Goal: Complete application form: Complete application form

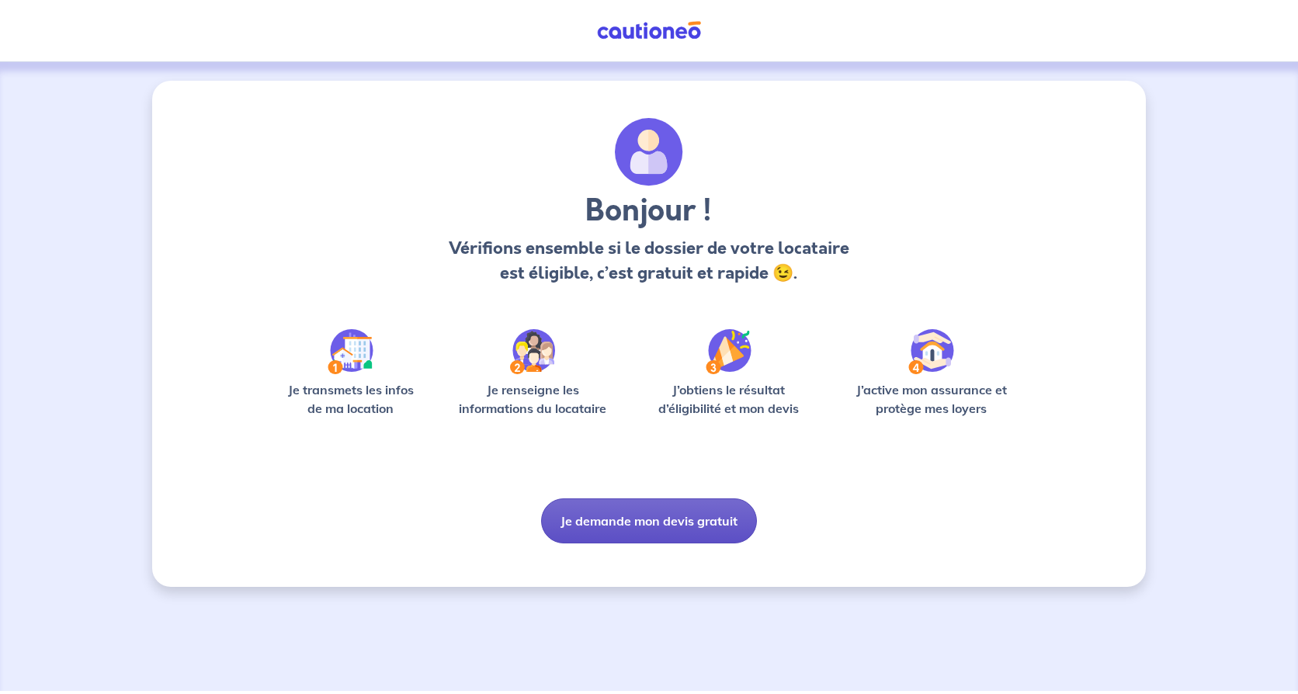
click at [664, 520] on button "Je demande mon devis gratuit" at bounding box center [649, 520] width 216 height 45
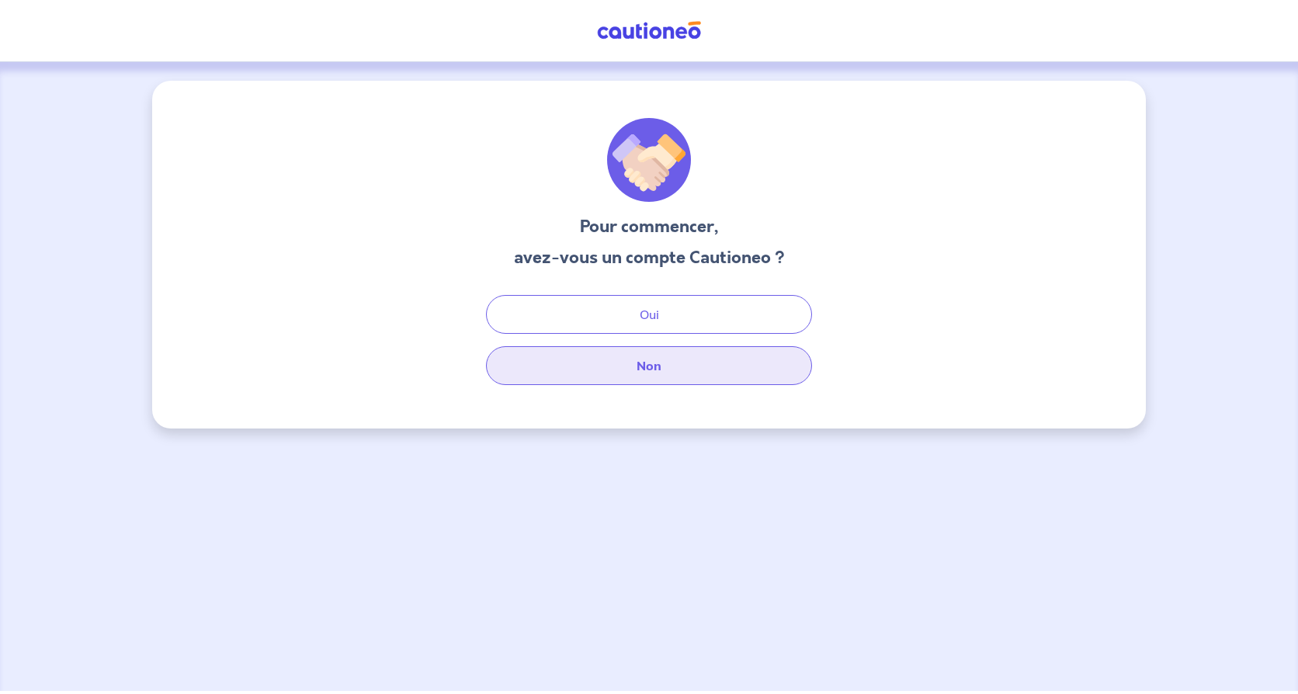
click at [645, 365] on button "Non" at bounding box center [649, 365] width 326 height 39
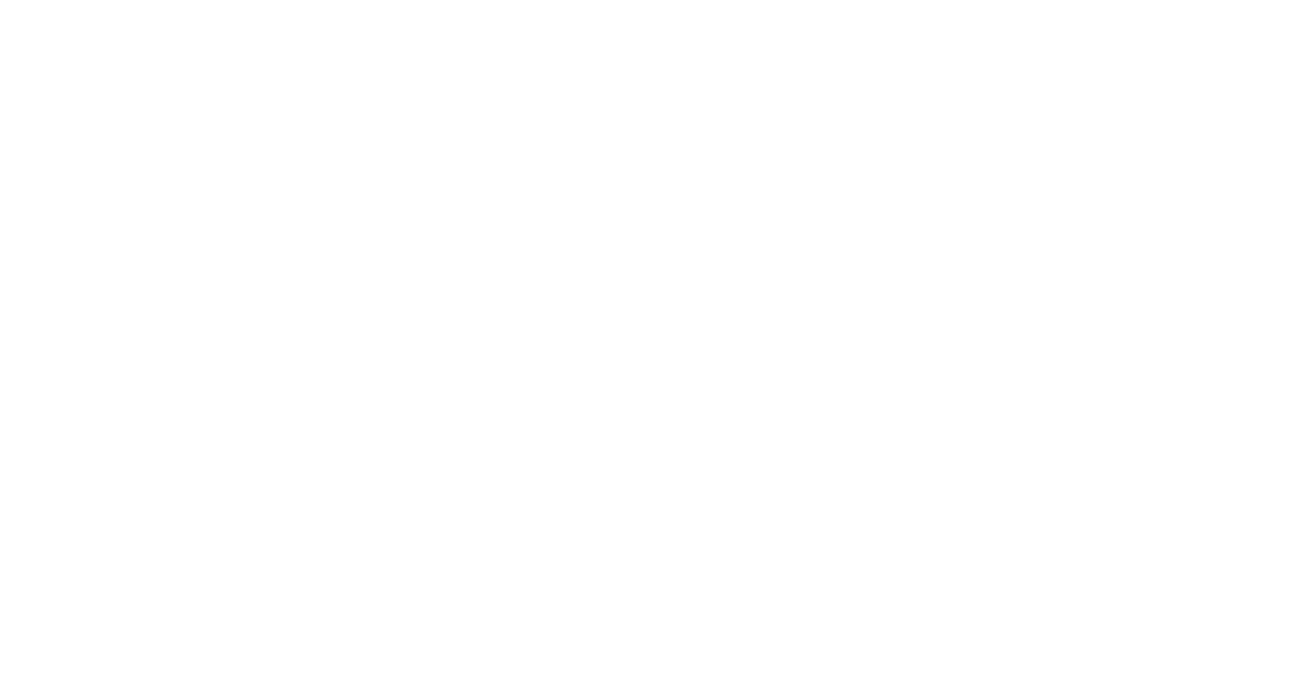
select select "FR"
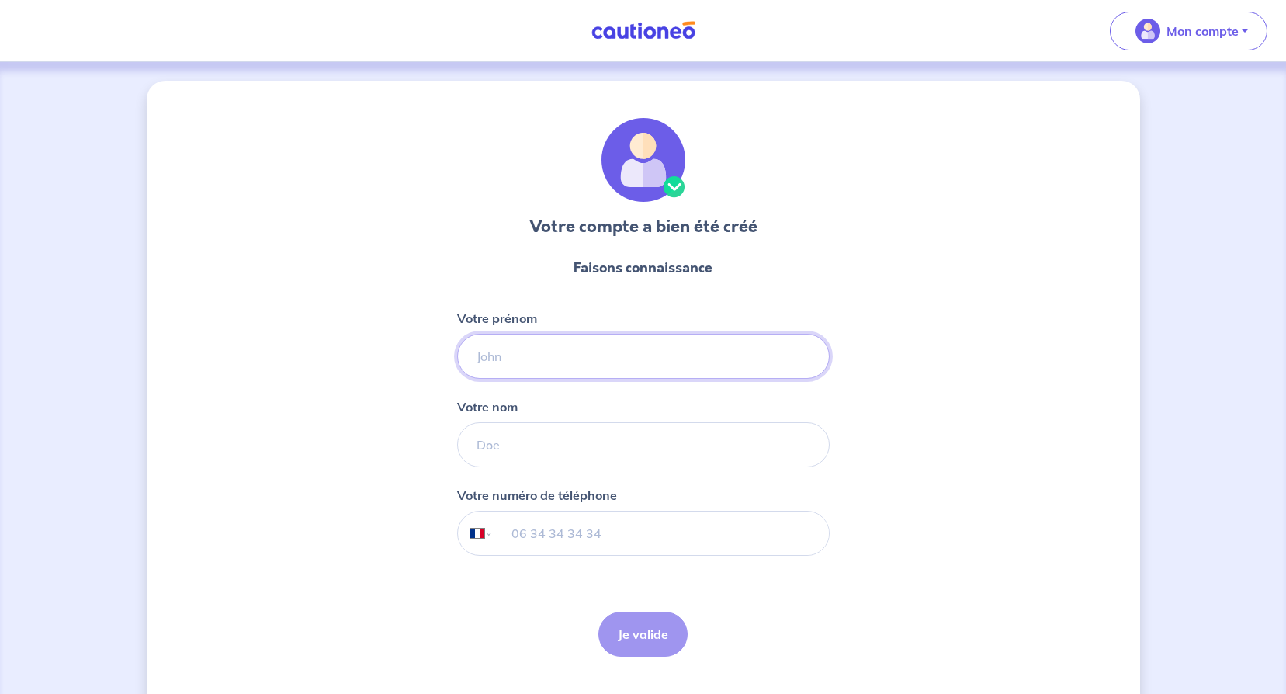
click at [553, 359] on input "Votre prénom" at bounding box center [643, 356] width 373 height 45
type input "[PERSON_NAME]"
type input "COCHAIN"
type input "[PHONE_NUMBER]"
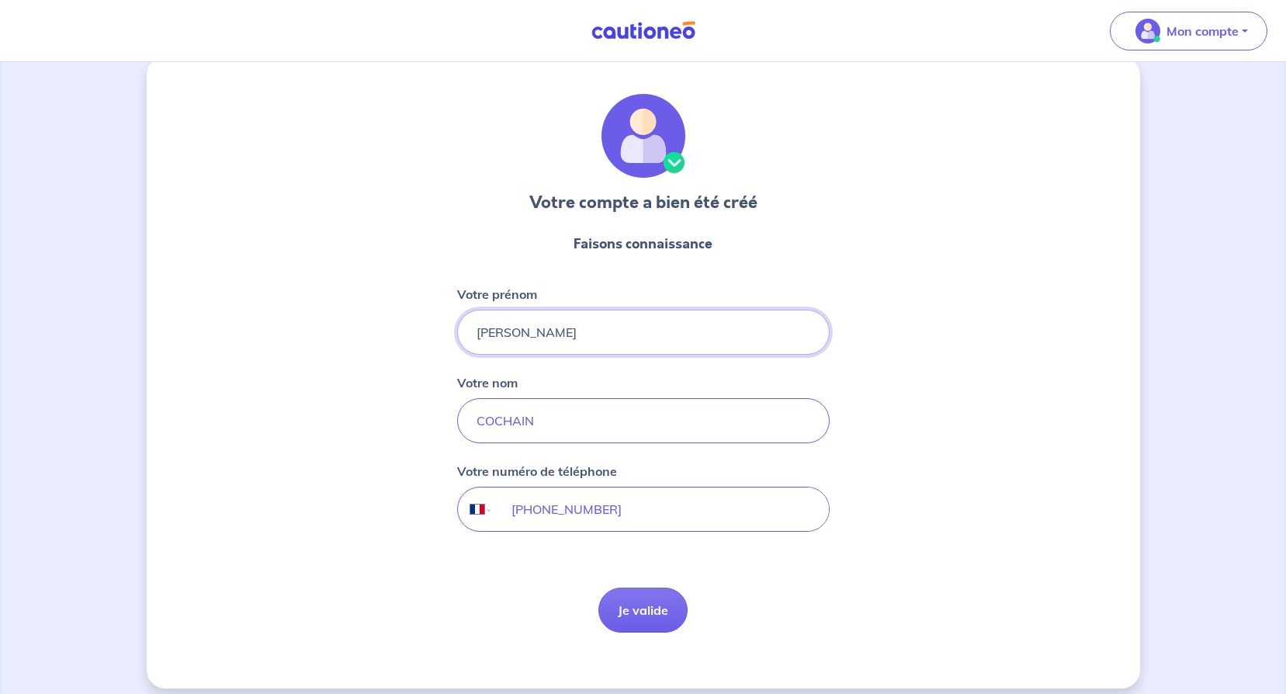
scroll to position [37, 0]
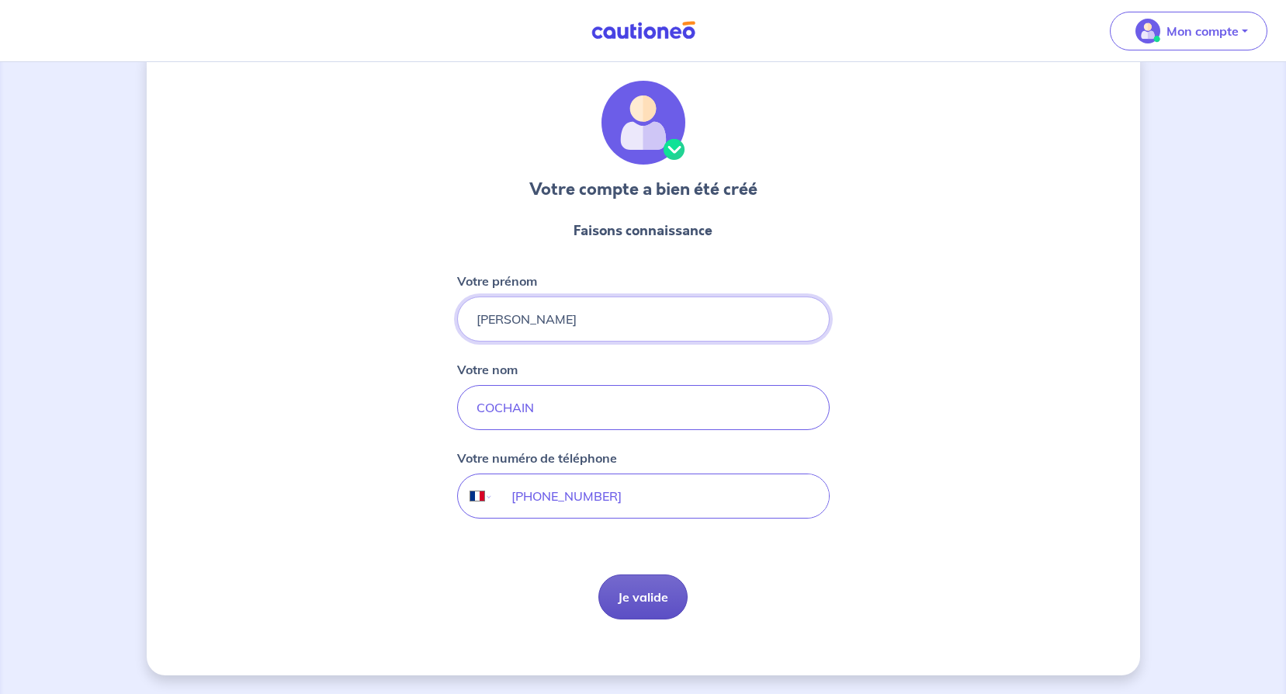
type input "[PERSON_NAME]"
click at [647, 598] on button "Je valide" at bounding box center [642, 596] width 89 height 45
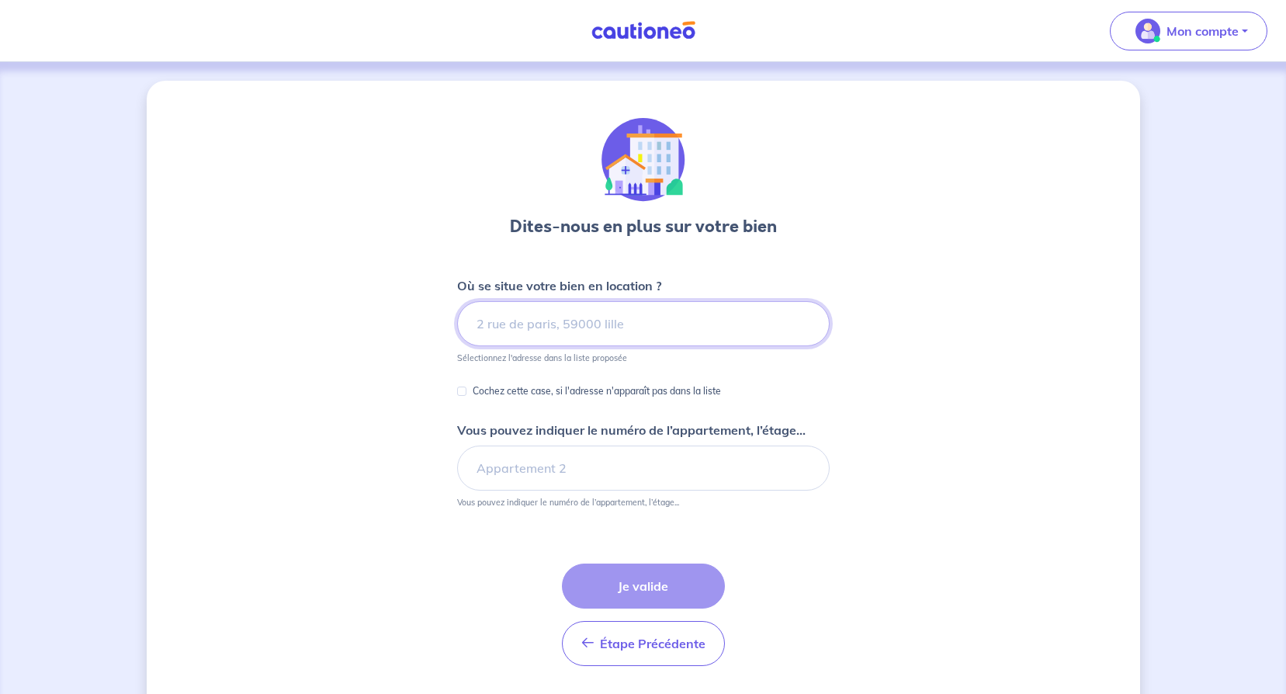
click at [603, 322] on input at bounding box center [643, 323] width 373 height 45
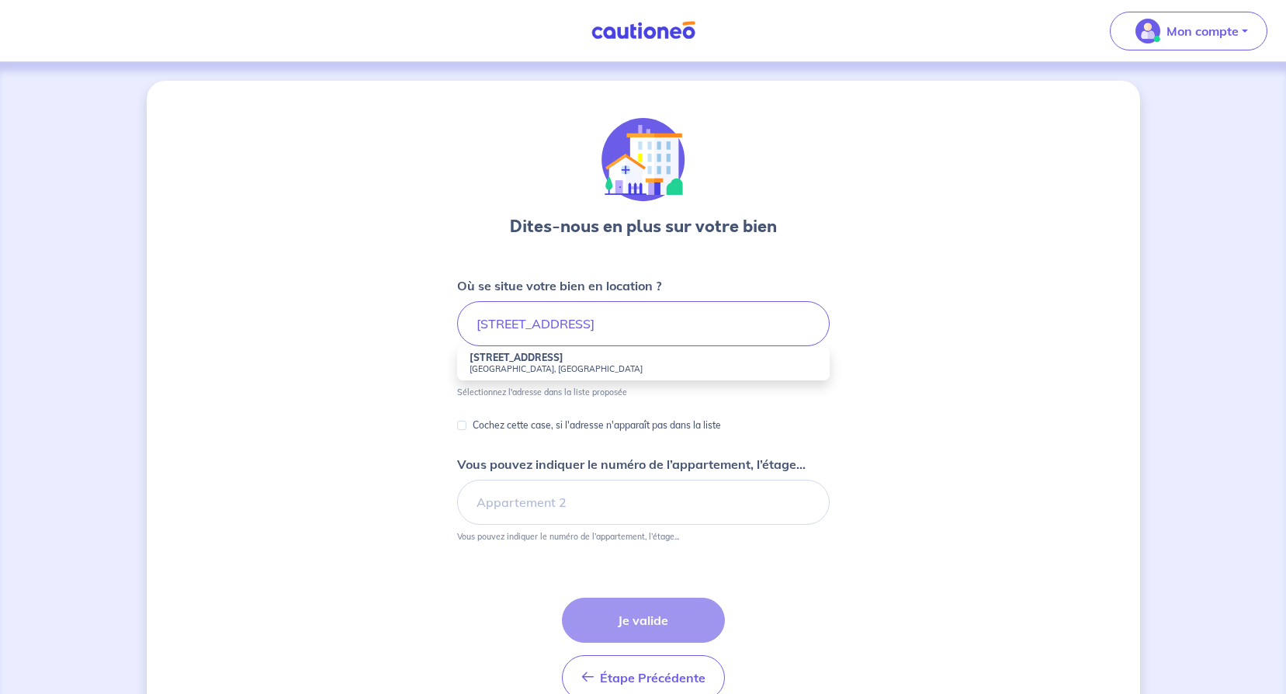
click at [518, 361] on strong "11 Rue du Transvaal" at bounding box center [517, 358] width 94 height 12
type input "11 Rue du Transvaal, Pessac, France"
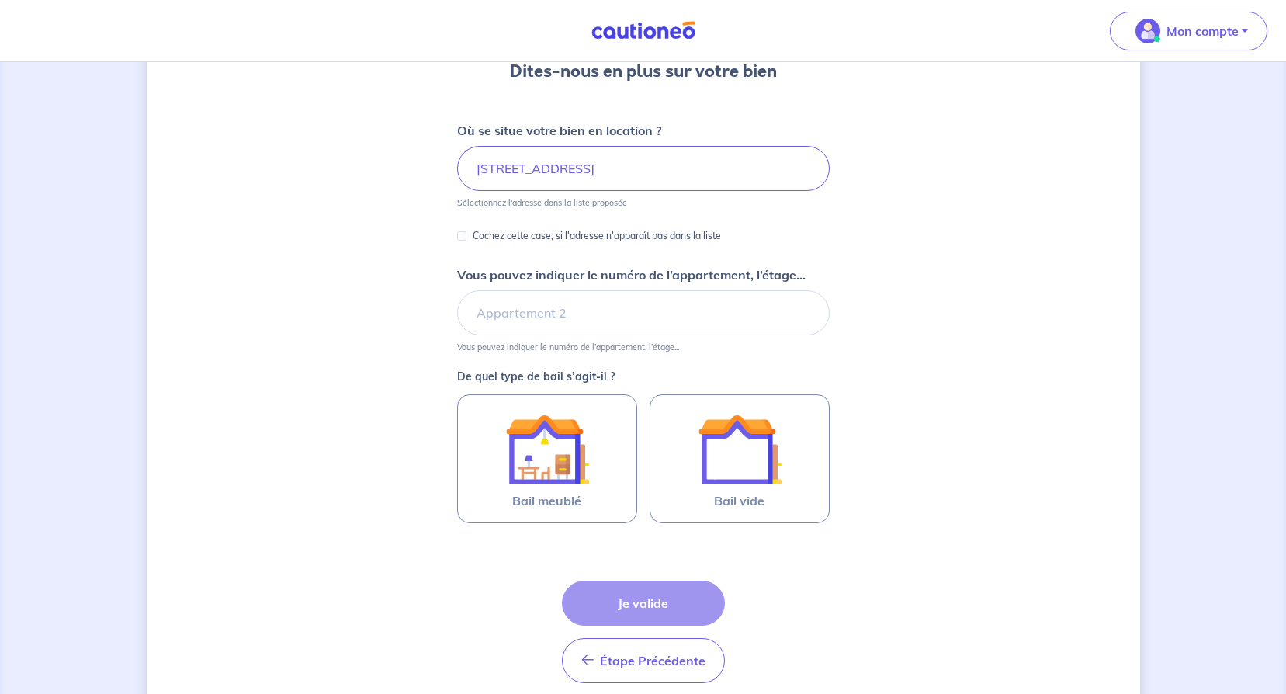
scroll to position [219, 0]
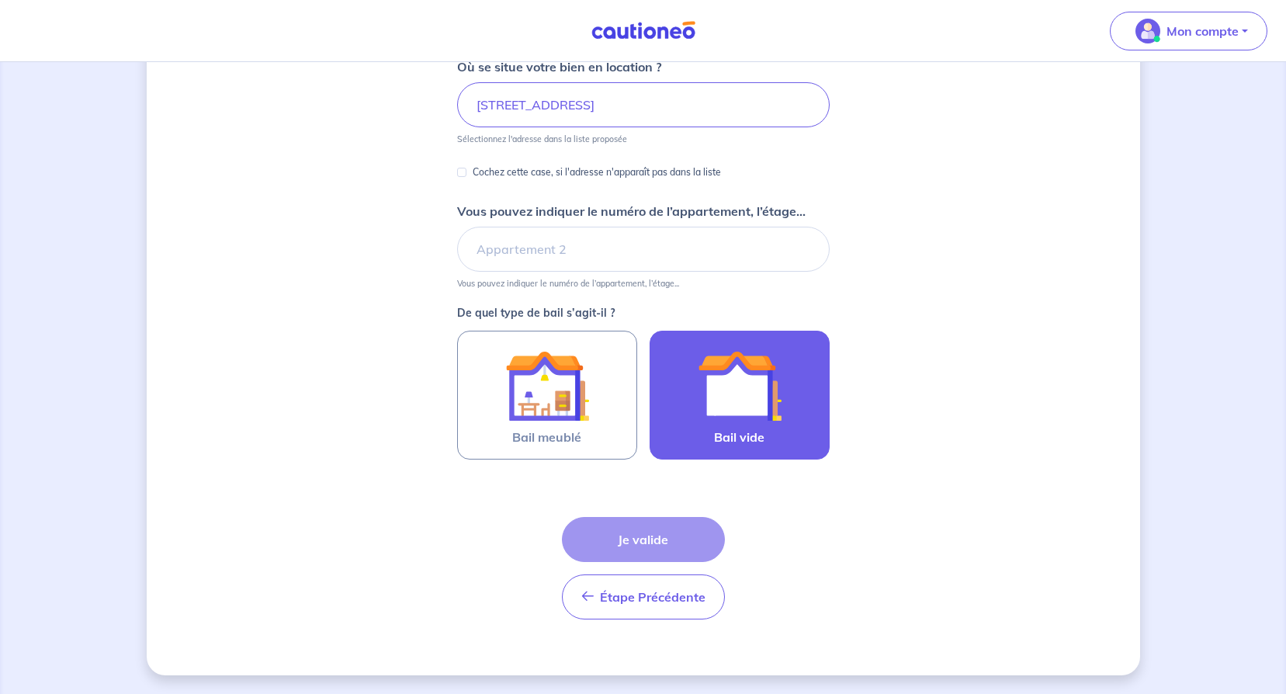
click at [744, 407] on img at bounding box center [740, 386] width 84 height 84
click at [0, 0] on input "Bail vide" at bounding box center [0, 0] width 0 height 0
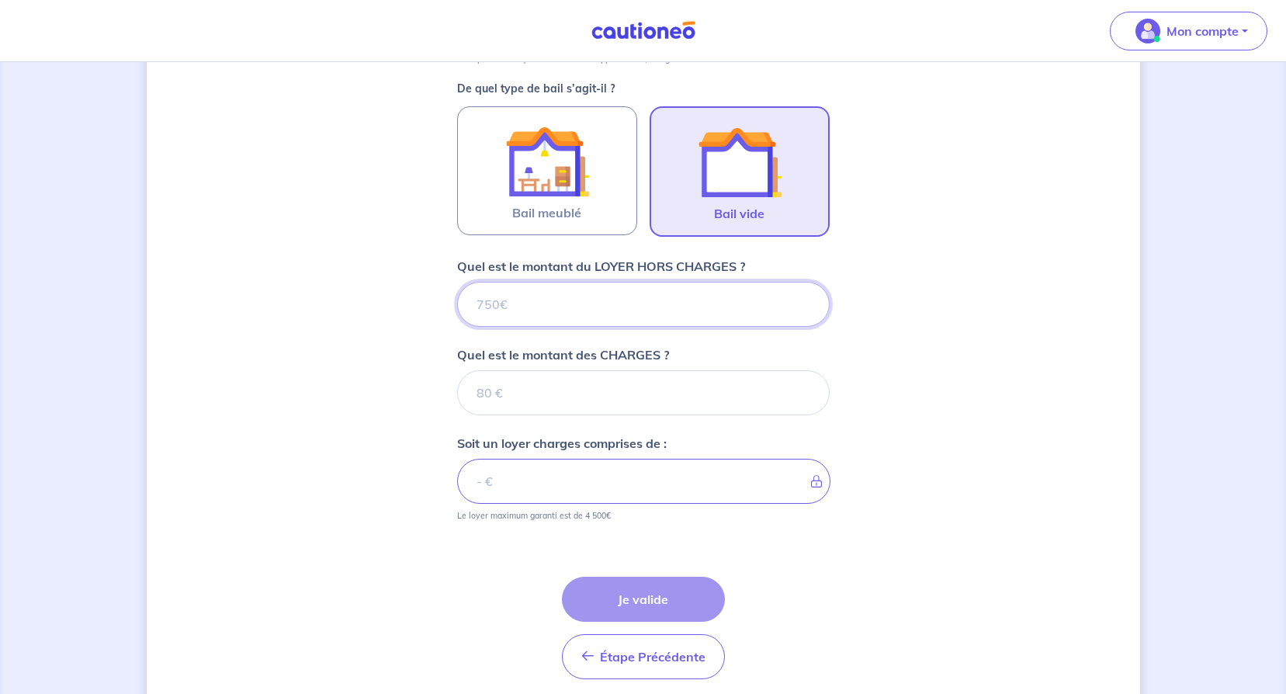
scroll to position [503, 0]
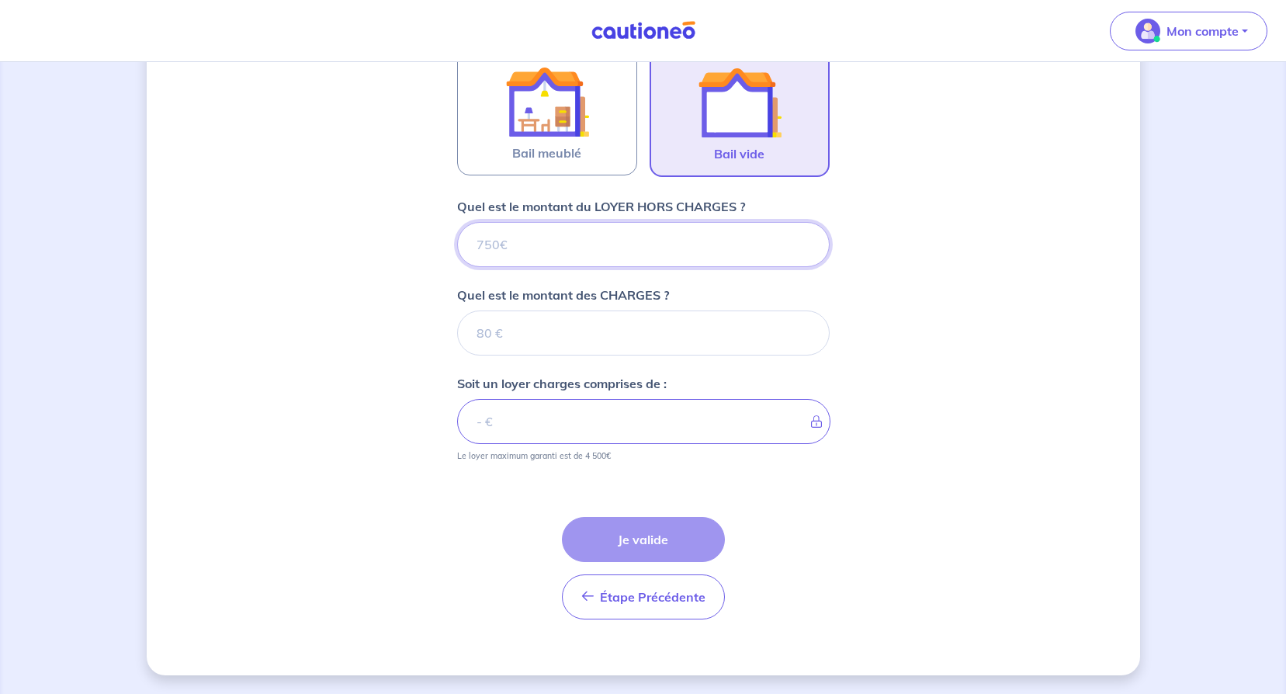
click at [549, 241] on input "Quel est le montant du LOYER HORS CHARGES ?" at bounding box center [643, 244] width 373 height 45
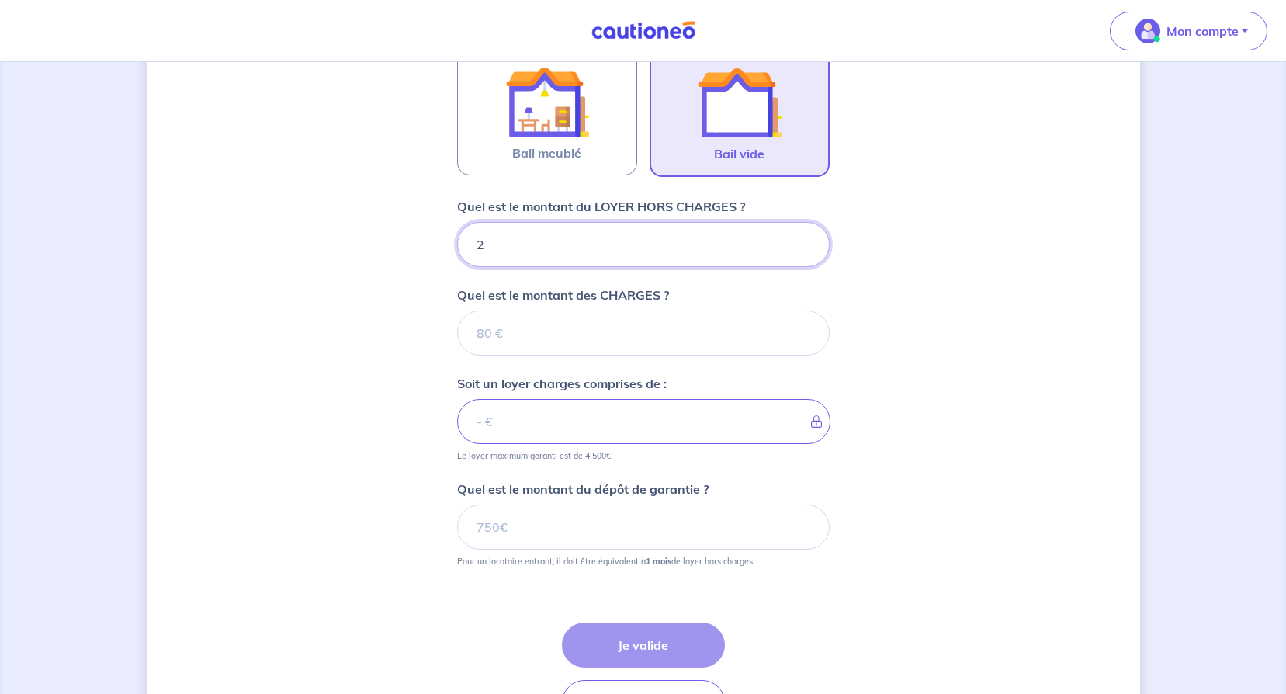
type input "22"
type input "220"
type input "2200"
click at [592, 333] on input "Quel est le montant des CHARGES ?" at bounding box center [643, 332] width 373 height 45
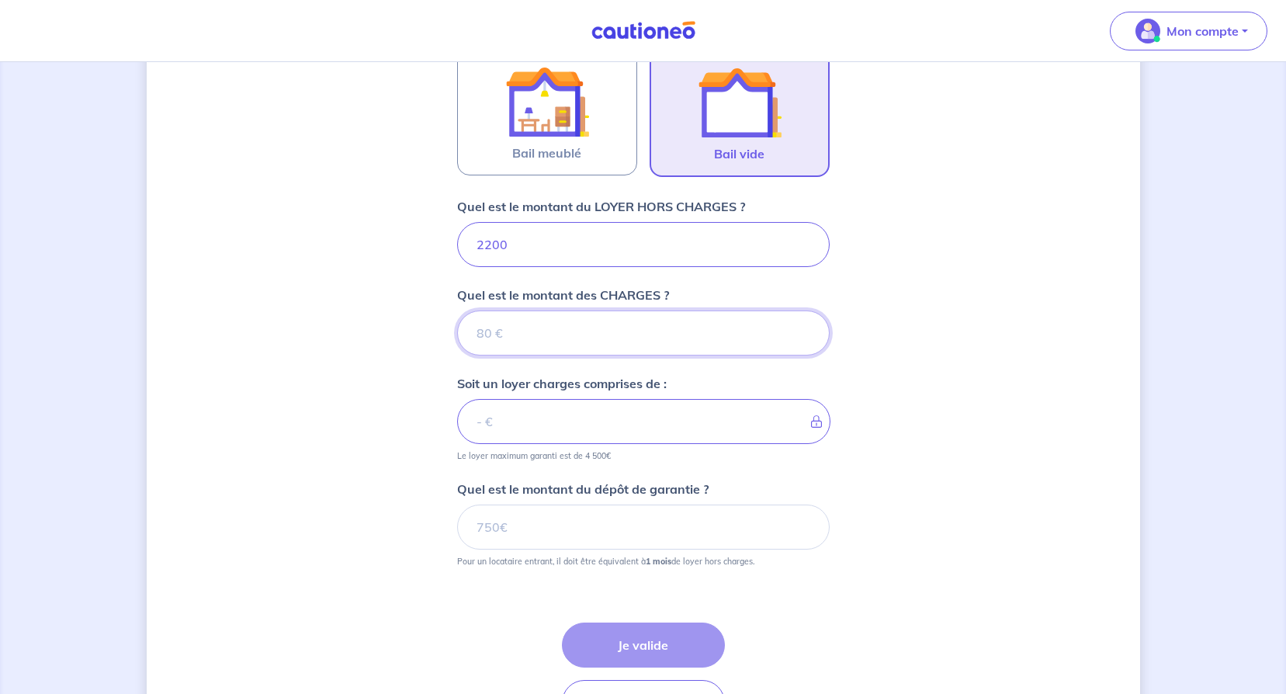
type input "0"
type input "2200"
type input "0"
click at [556, 529] on input "Quel est le montant du dépôt de garantie ?" at bounding box center [643, 527] width 373 height 45
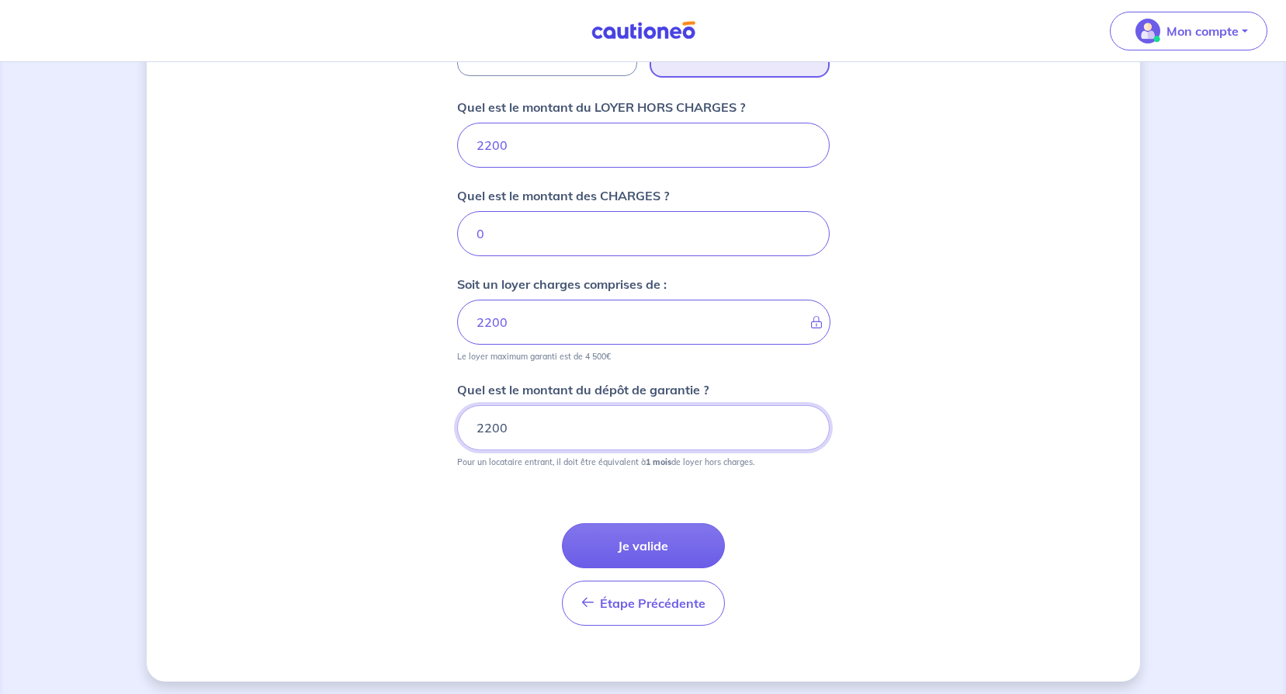
scroll to position [609, 0]
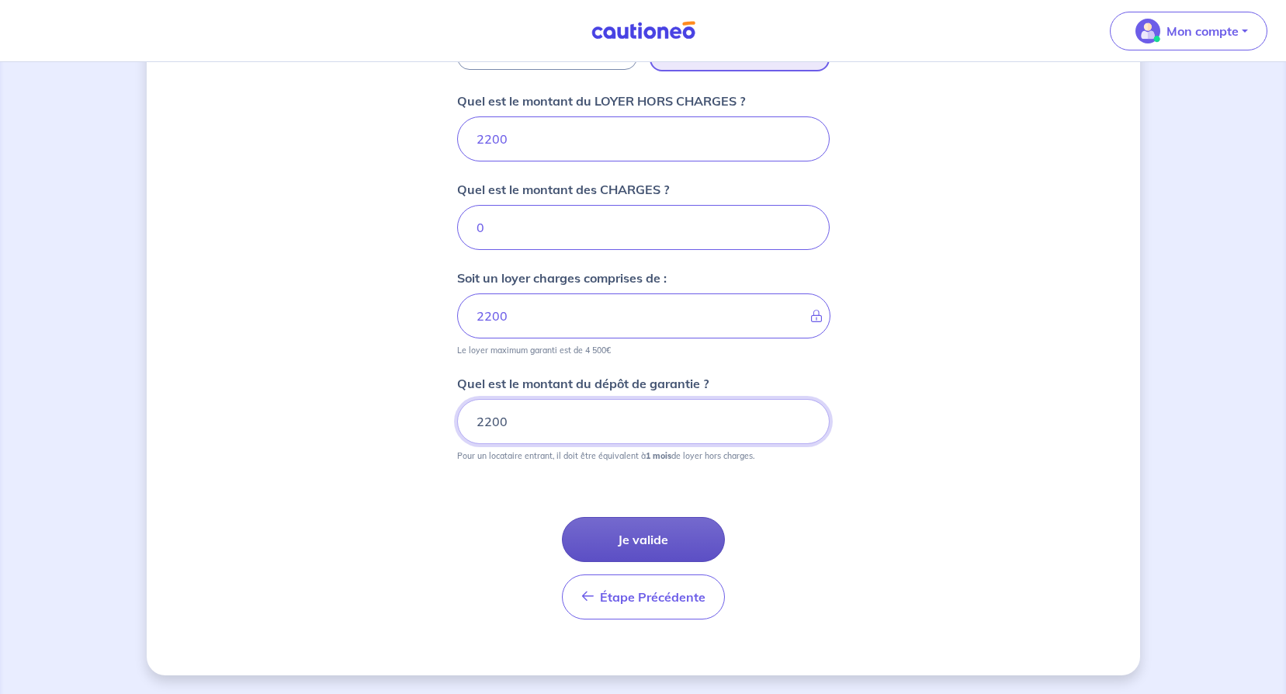
type input "2200"
click at [637, 534] on button "Je valide" at bounding box center [643, 539] width 163 height 45
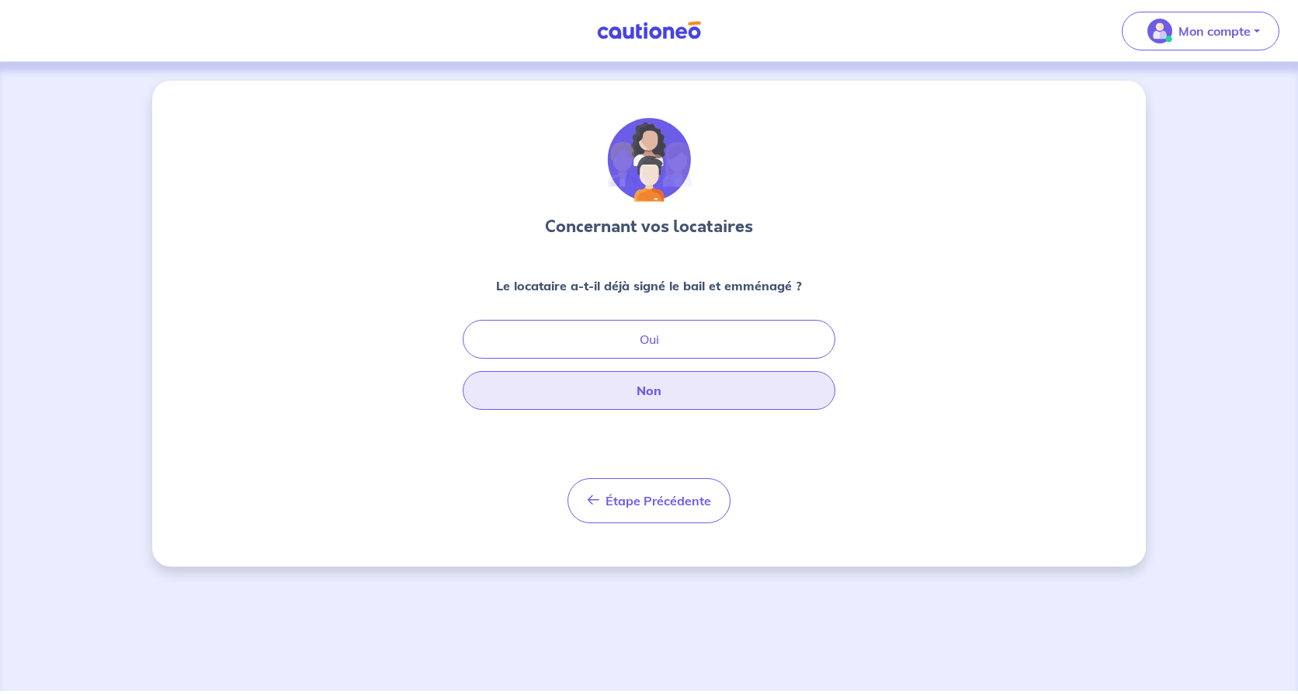
click at [655, 390] on button "Non" at bounding box center [649, 390] width 373 height 39
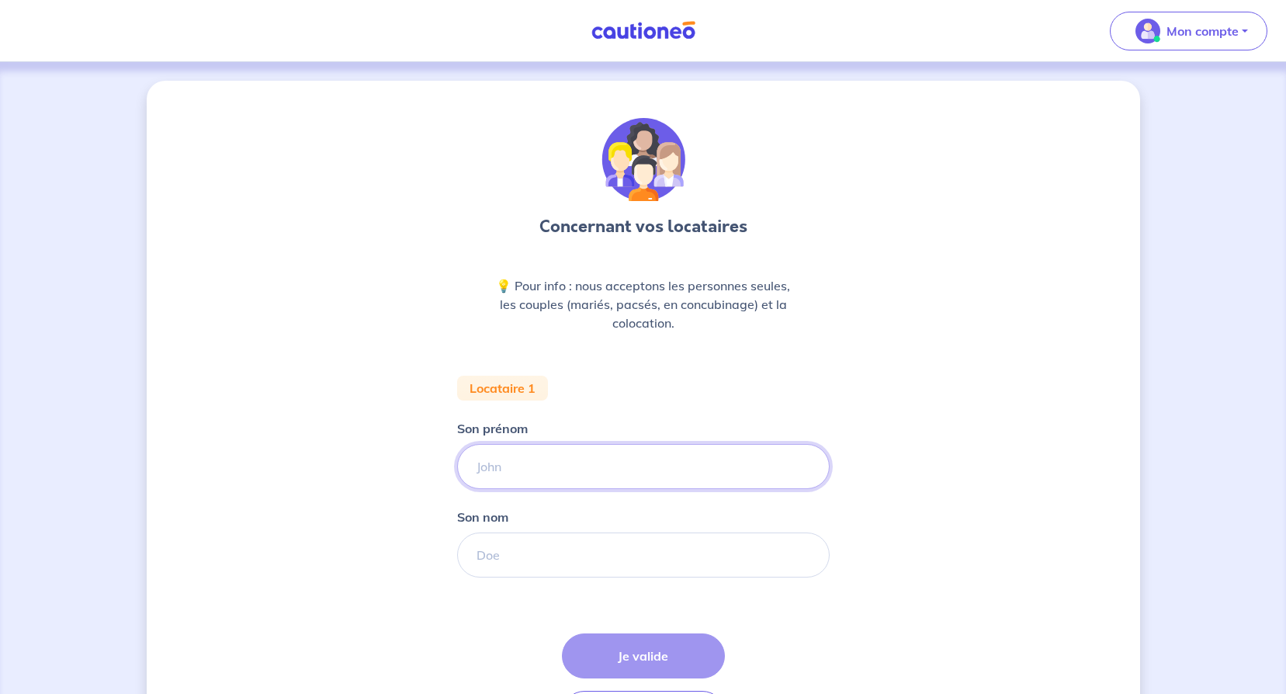
click at [579, 459] on input "Son prénom" at bounding box center [643, 466] width 373 height 45
click at [661, 470] on input "Son prénom" at bounding box center [643, 466] width 373 height 45
type input "Florence"
click at [631, 548] on input "Son nom" at bounding box center [643, 554] width 373 height 45
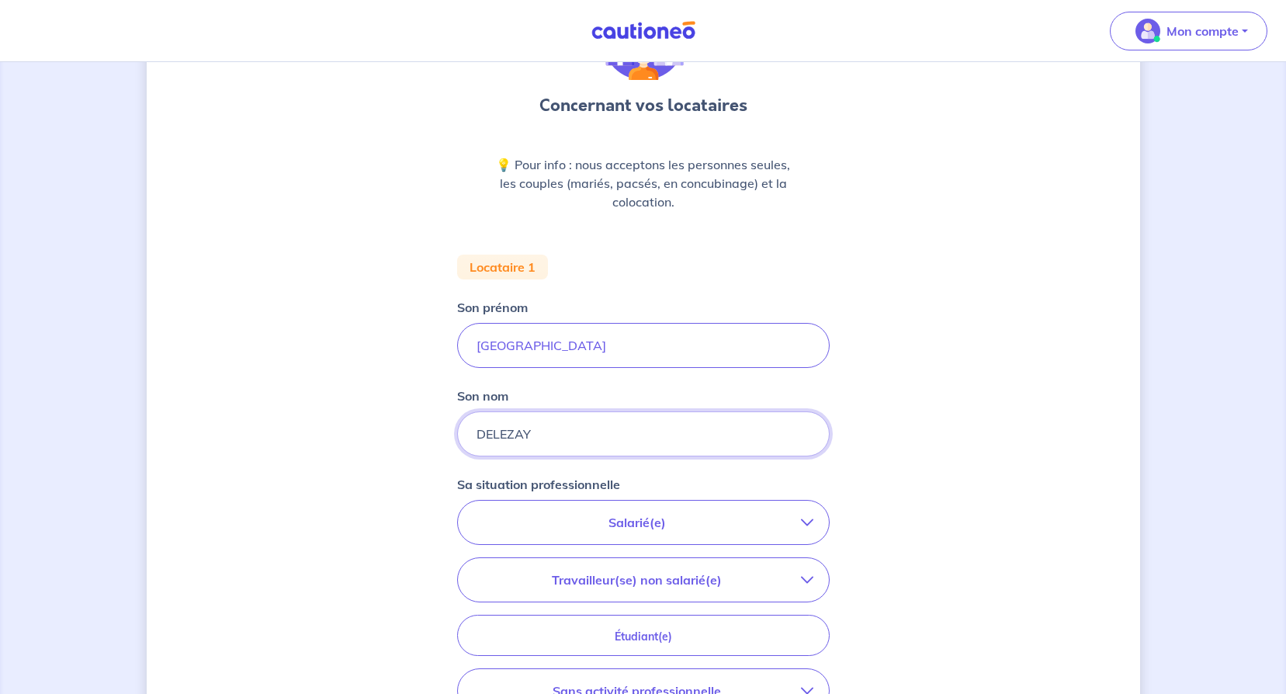
scroll to position [155, 0]
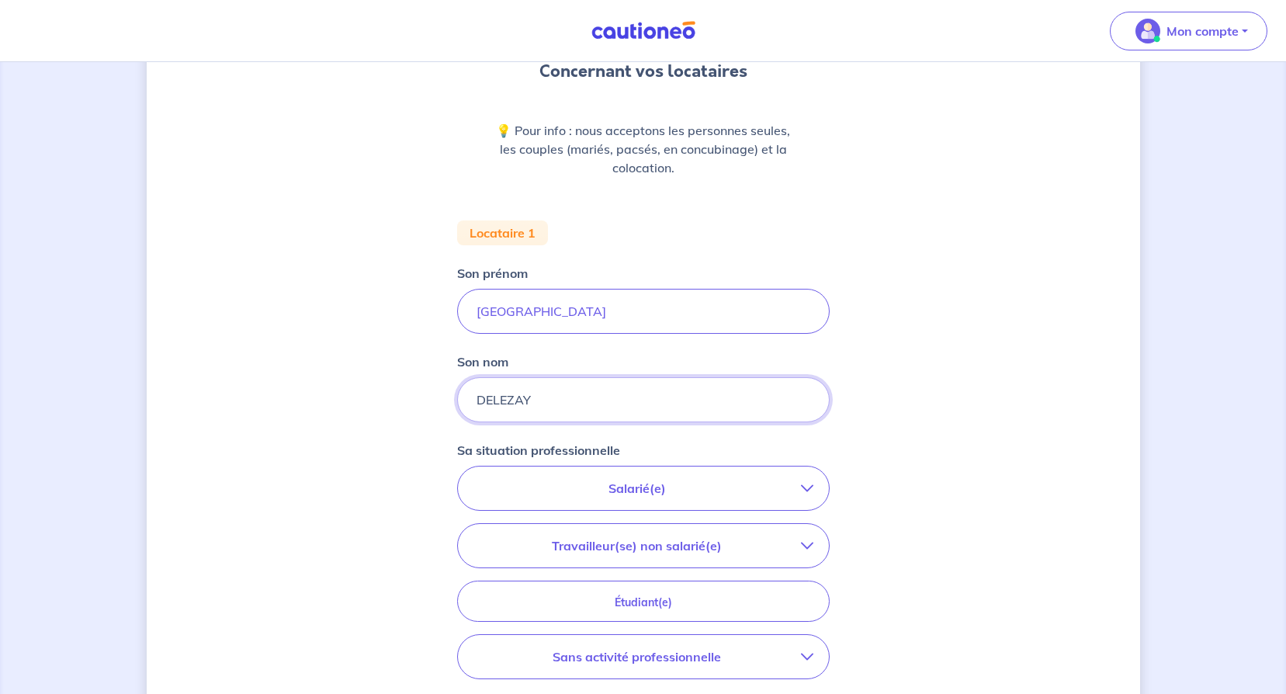
type input "DELEZAY"
click at [810, 489] on icon "button" at bounding box center [807, 488] width 12 height 12
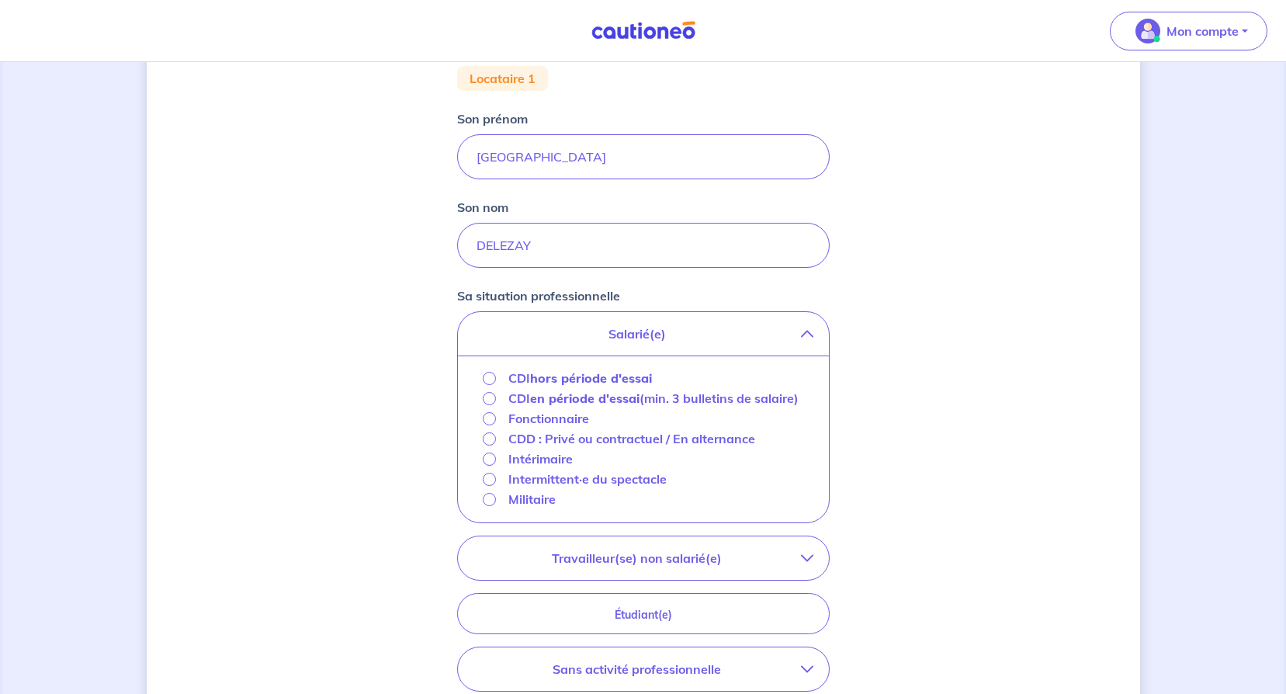
scroll to position [310, 0]
click at [813, 564] on icon "button" at bounding box center [807, 557] width 12 height 12
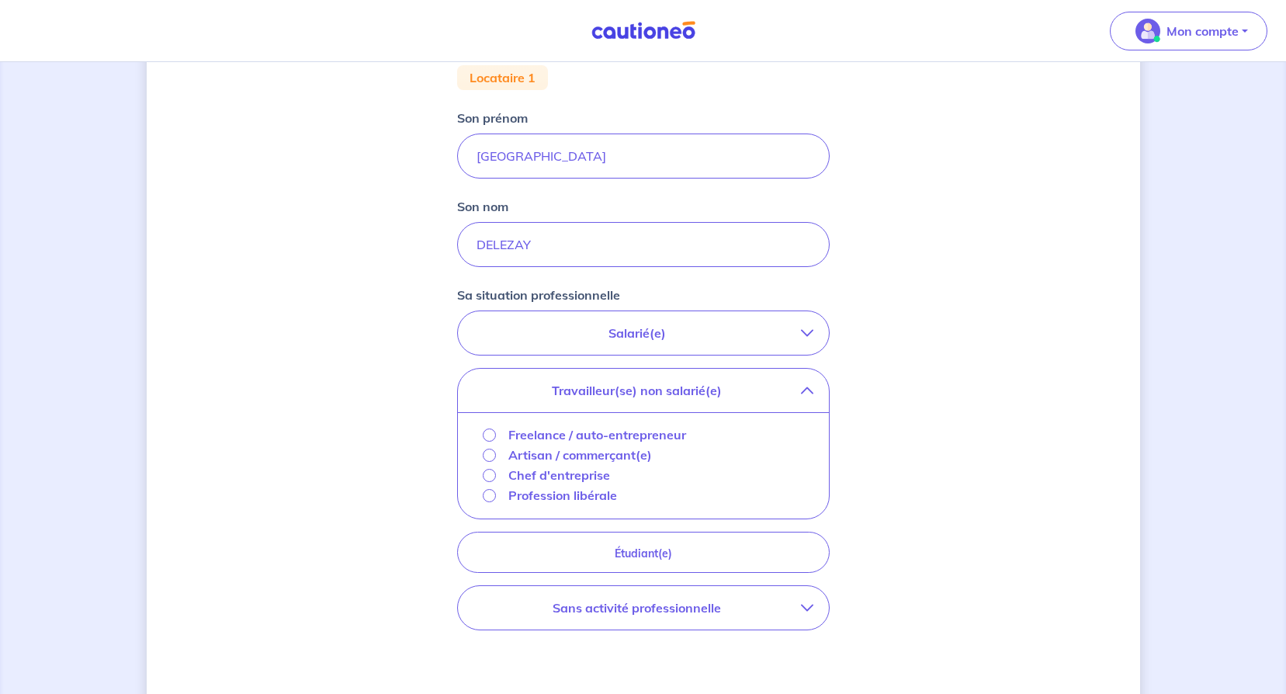
click at [539, 473] on p "Chef d'entreprise" at bounding box center [559, 475] width 102 height 19
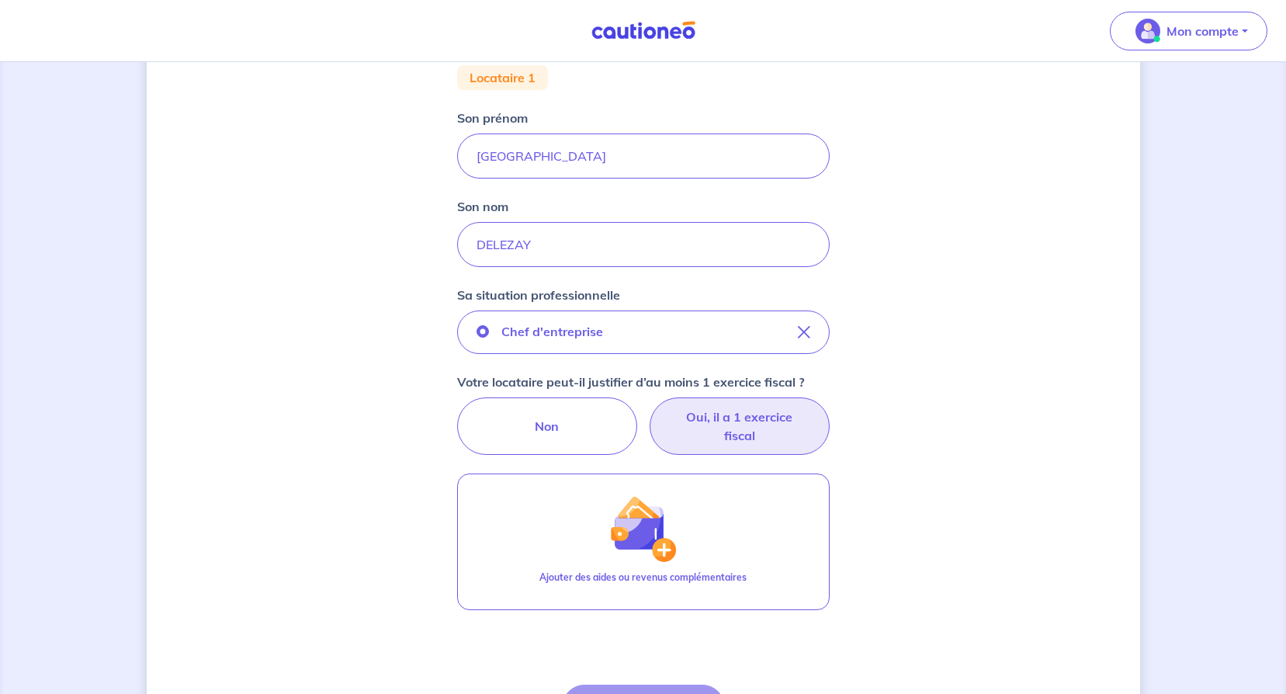
click at [740, 416] on label "Oui, il a 1 exercice fiscal" at bounding box center [740, 425] width 180 height 57
click at [648, 407] on input "Oui, il a 1 exercice fiscal" at bounding box center [643, 402] width 10 height 10
radio input "true"
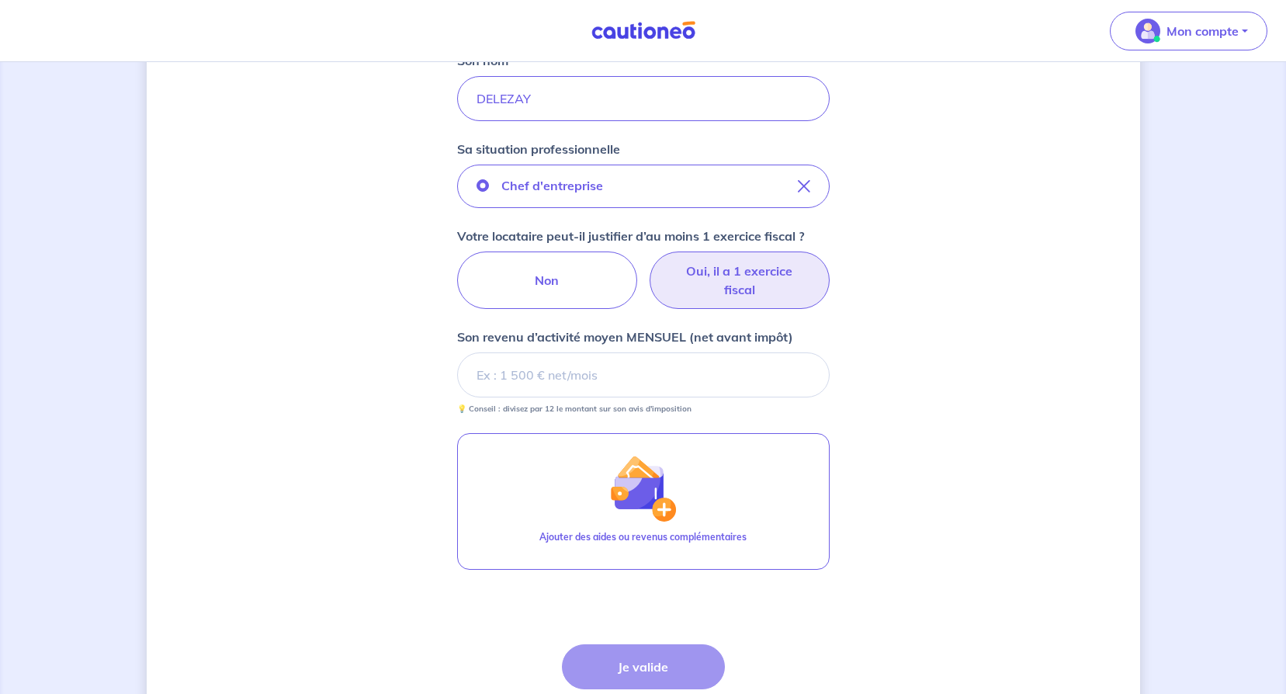
scroll to position [466, 0]
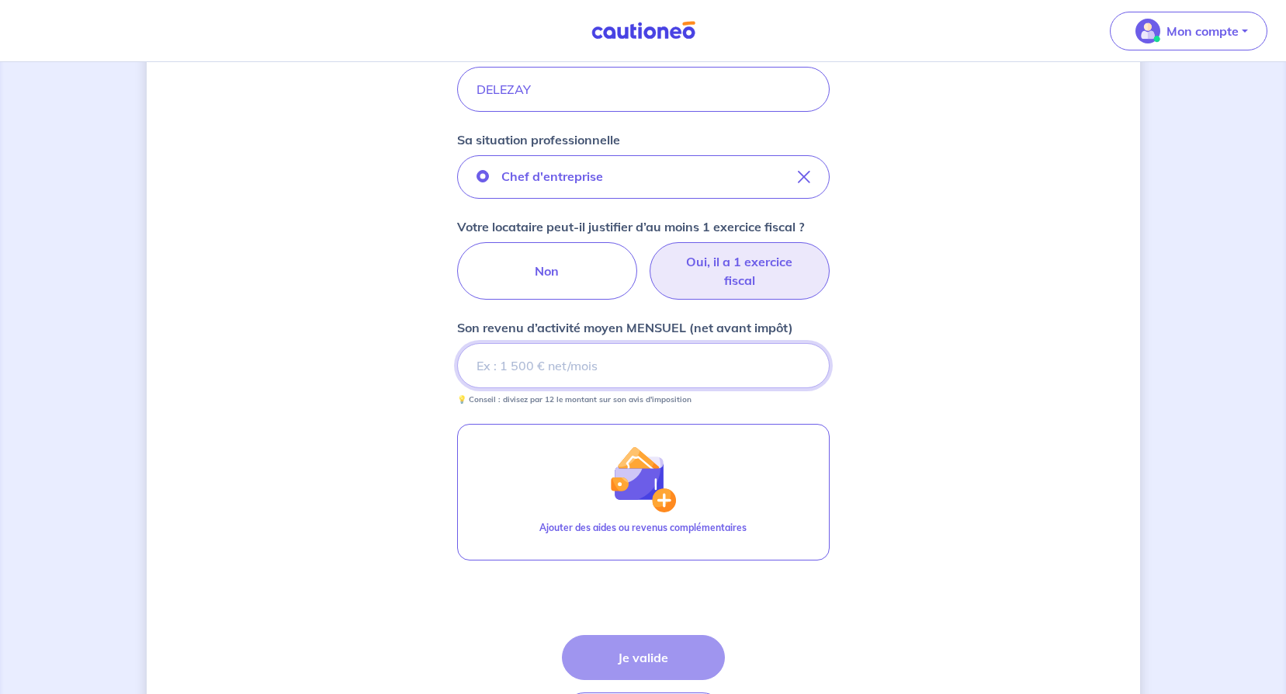
click at [583, 366] on input "Son revenu d’activité moyen MENSUEL (net avant impôt)" at bounding box center [643, 365] width 373 height 45
click at [655, 355] on input "Son revenu d’activité moyen MENSUEL (net avant impôt)" at bounding box center [643, 365] width 373 height 45
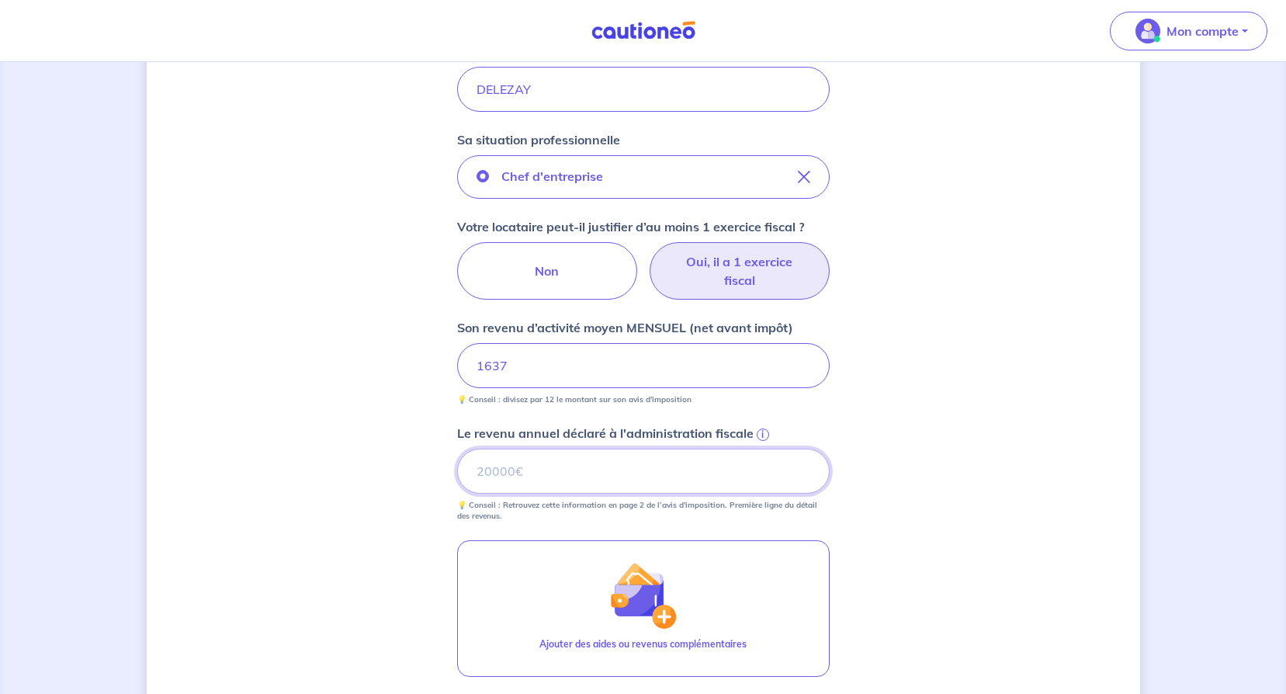
click at [591, 471] on input "Le revenu annuel déclaré à l'administration fiscale i" at bounding box center [643, 471] width 373 height 45
type input "19648"
click at [939, 501] on div "Concernant vos locataires 💡 Pour info : nous acceptons les personnes seules, le…" at bounding box center [644, 262] width 994 height 1295
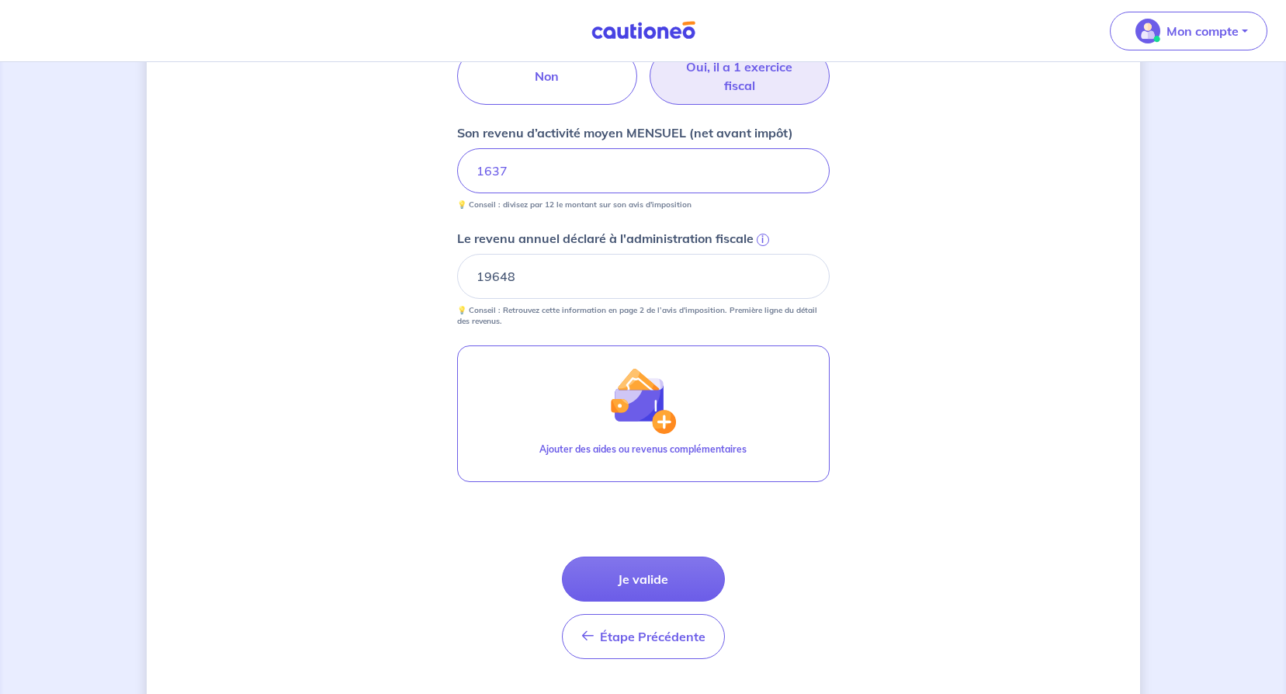
scroll to position [700, 0]
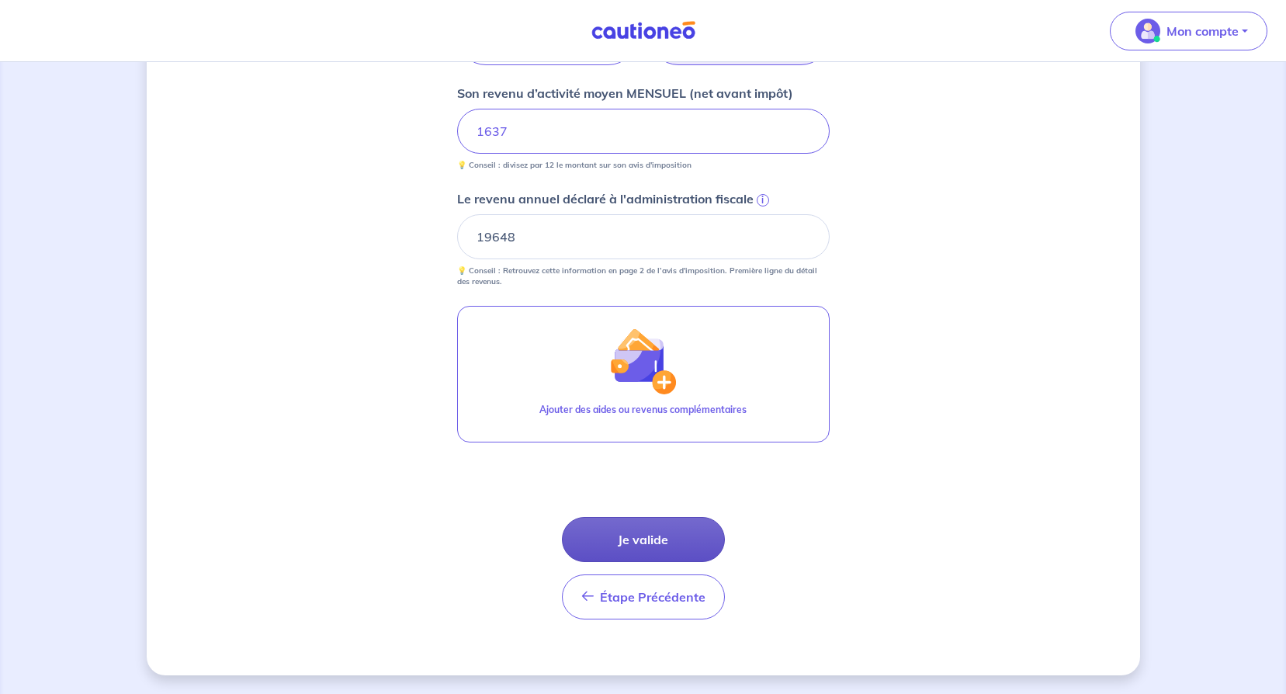
click at [635, 535] on button "Je valide" at bounding box center [643, 539] width 163 height 45
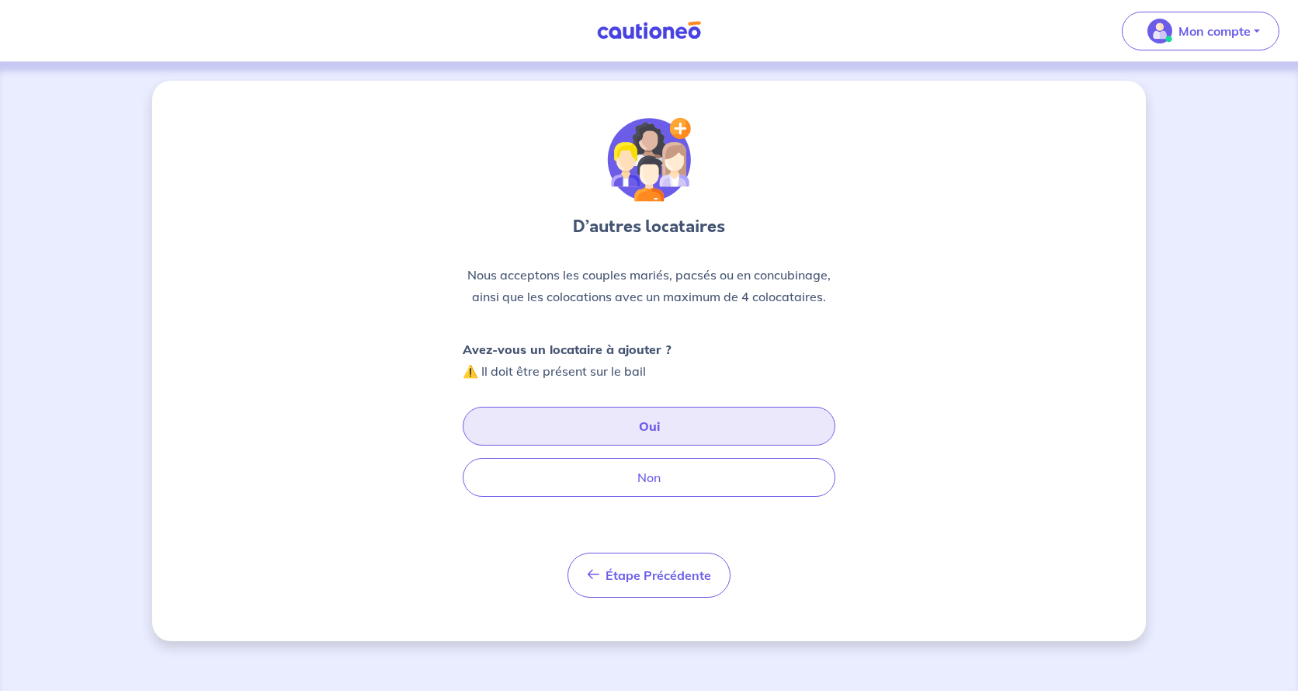
click at [650, 426] on button "Oui" at bounding box center [649, 426] width 373 height 39
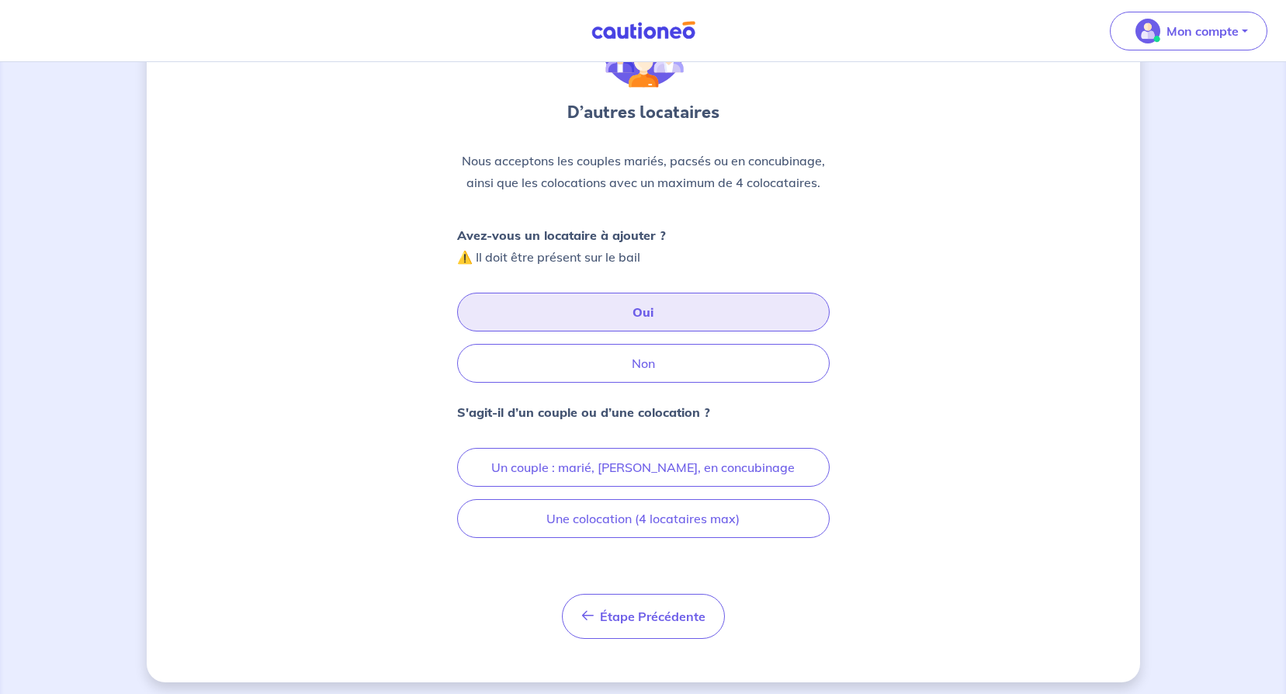
scroll to position [121, 0]
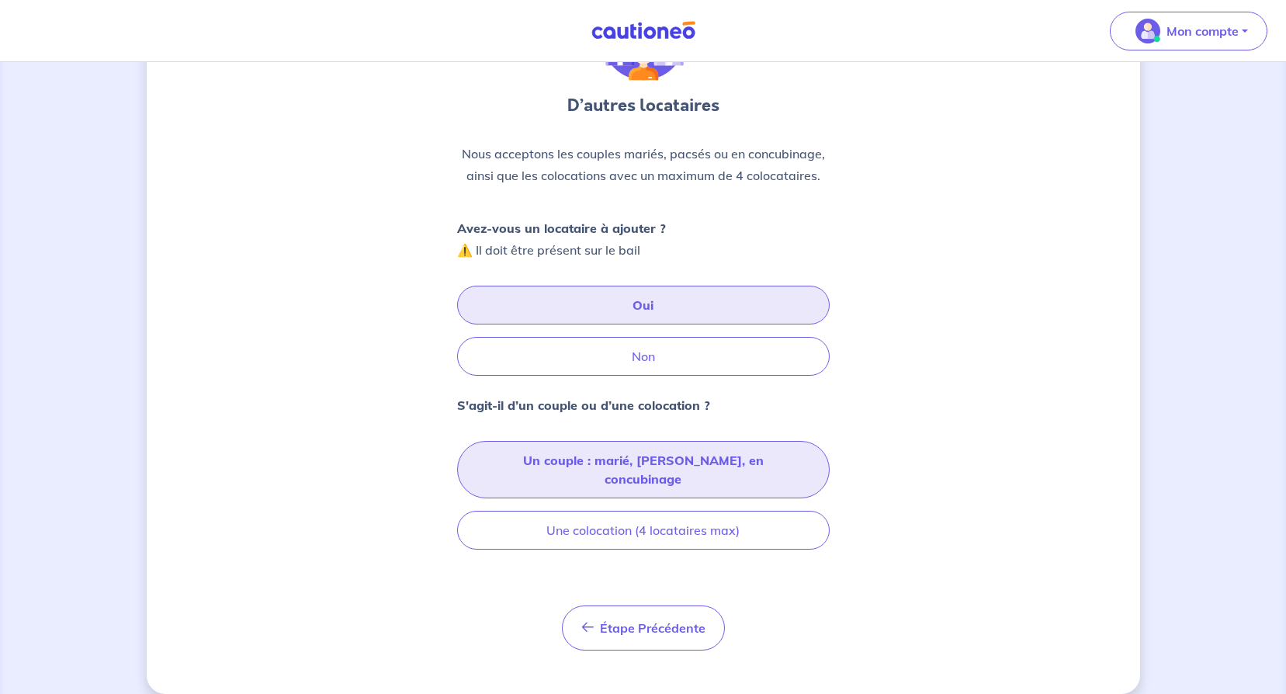
click at [645, 458] on button "Un couple : marié, pacsé, en concubinage" at bounding box center [643, 469] width 373 height 57
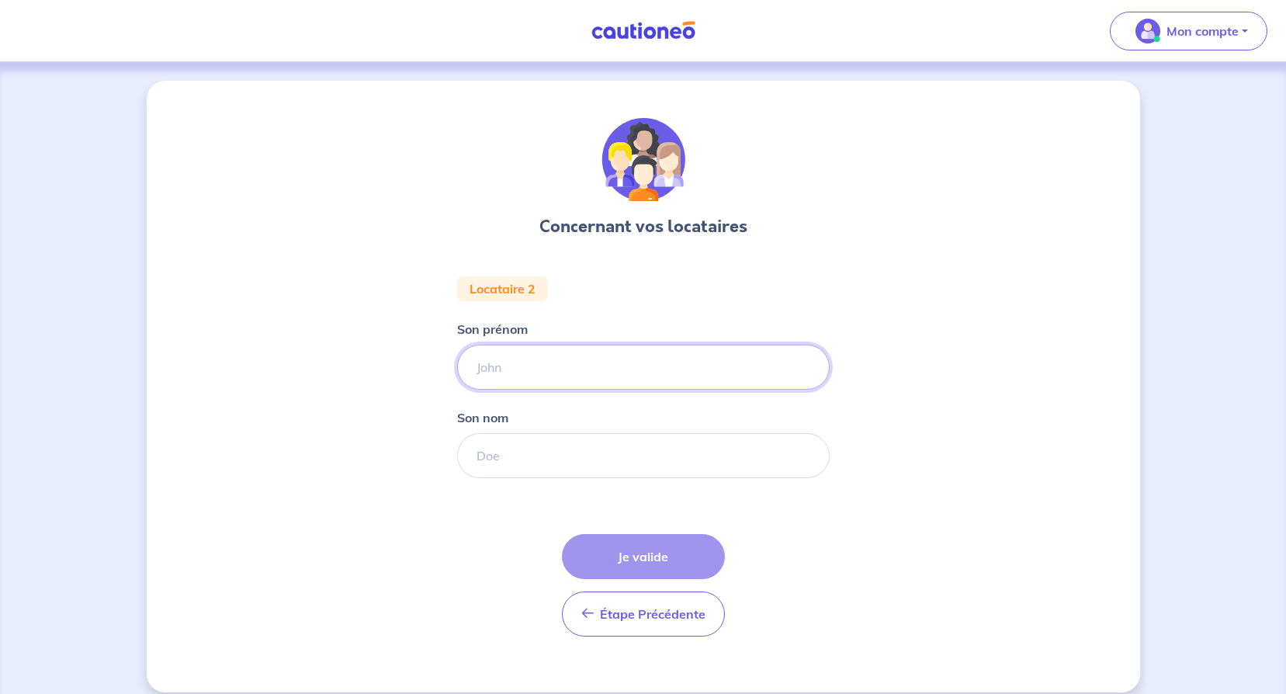
click at [613, 362] on input "Son prénom" at bounding box center [643, 367] width 373 height 45
drag, startPoint x: 575, startPoint y: 367, endPoint x: 445, endPoint y: 355, distance: 130.9
click at [445, 355] on div "Concernant vos locataires Locataire 2 Son prénom rODOLPHE Son nom Étape Précéde…" at bounding box center [644, 387] width 994 height 612
type input "Rodolphe"
click at [522, 456] on input "Son nom" at bounding box center [643, 455] width 373 height 45
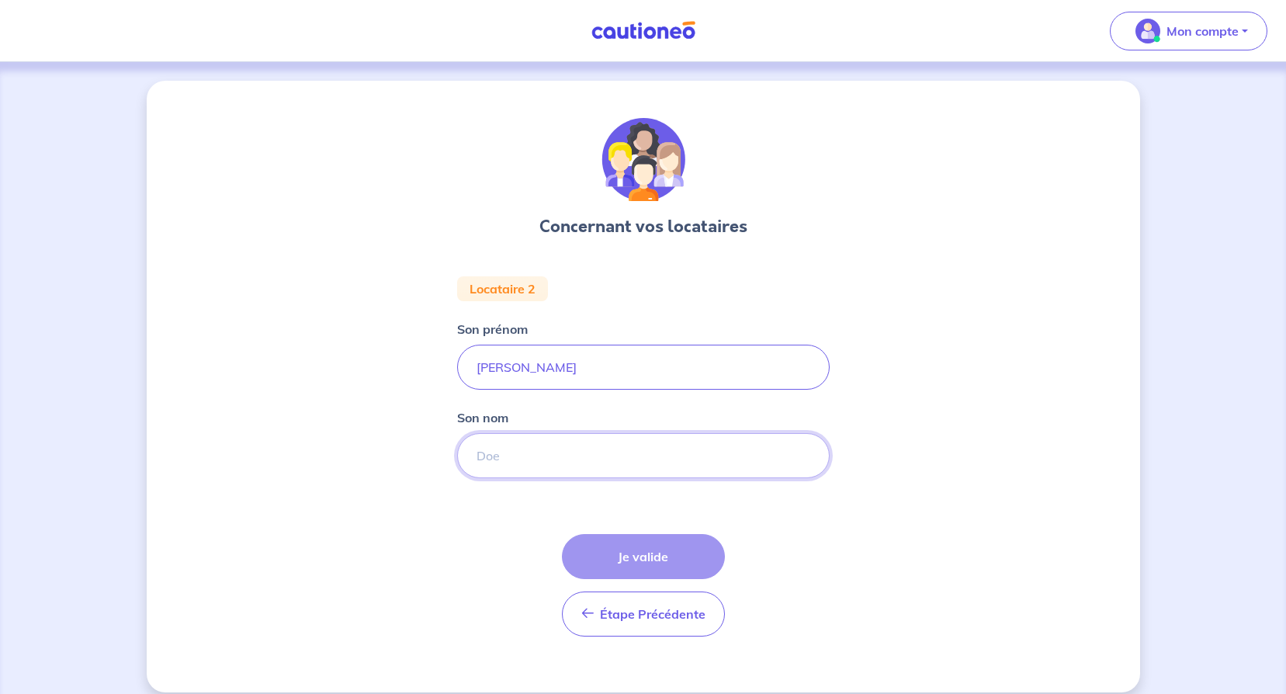
type input "DELEZAY"
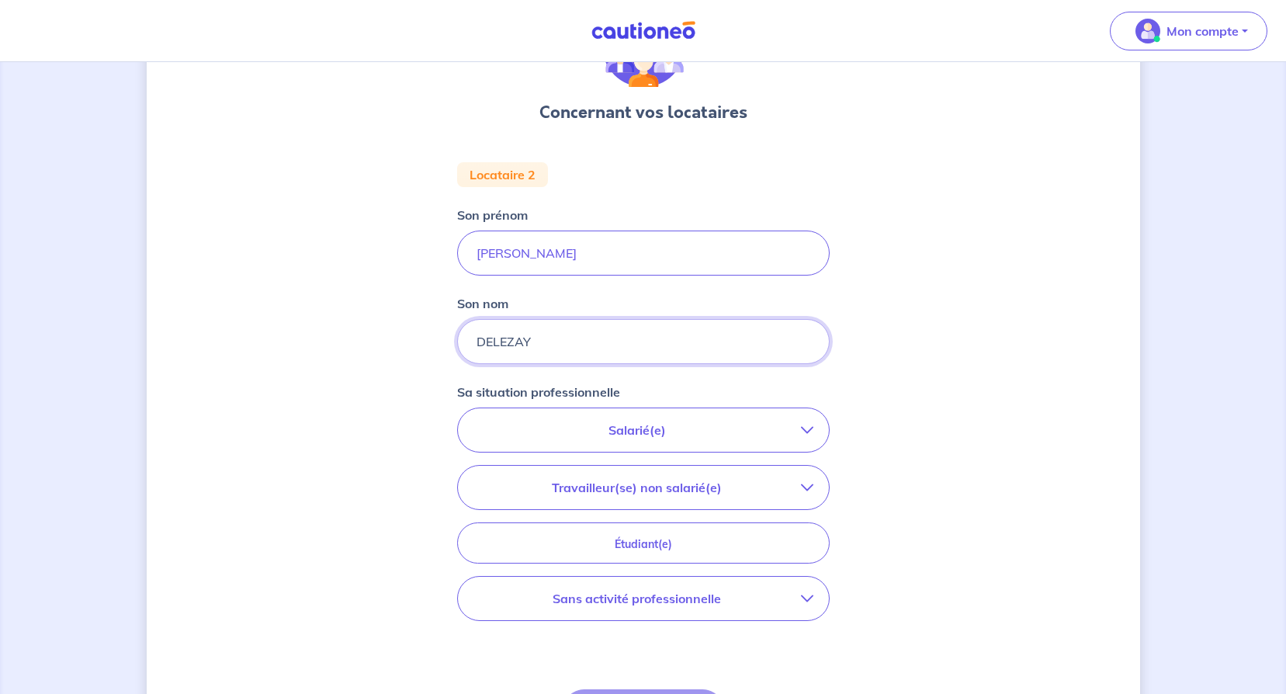
scroll to position [155, 0]
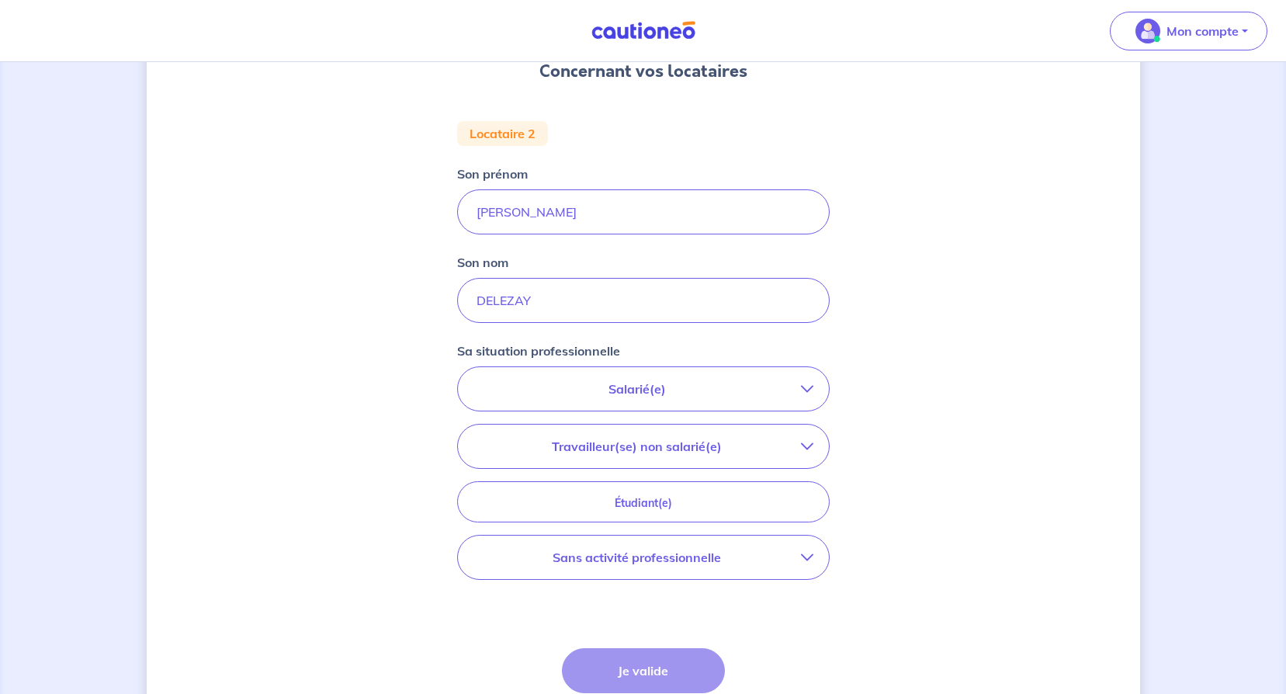
click at [810, 449] on icon "button" at bounding box center [807, 446] width 12 height 12
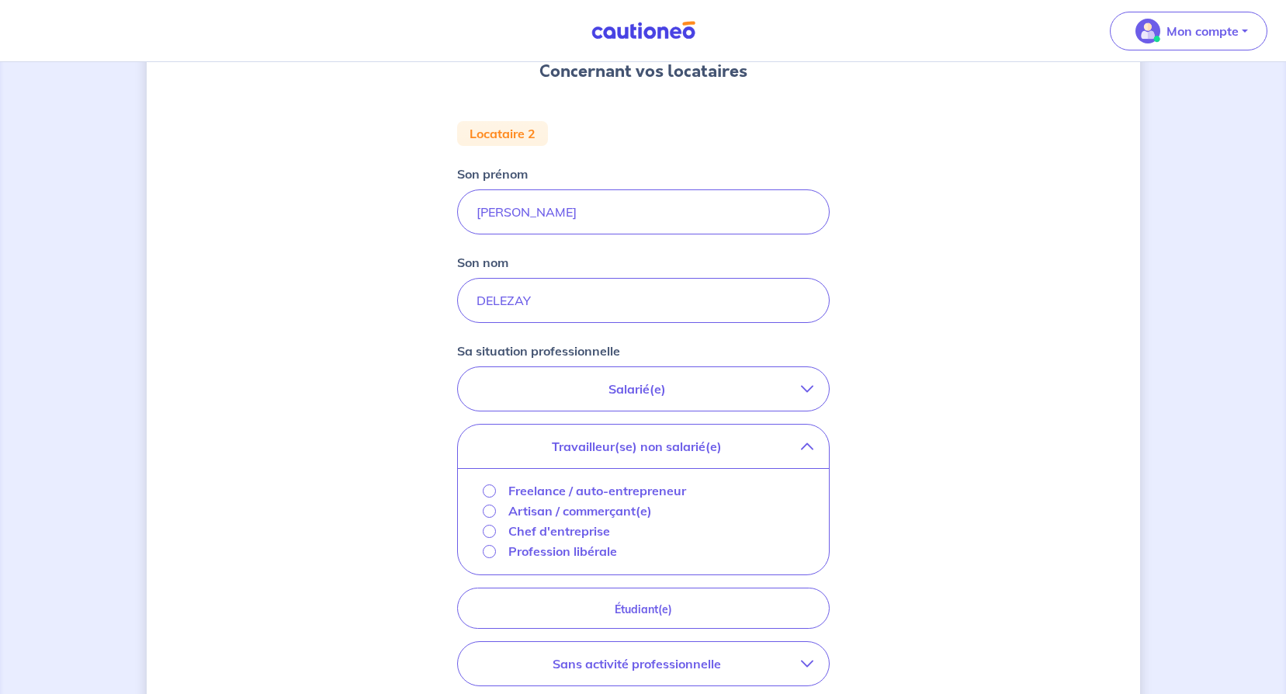
click at [664, 491] on p "Freelance / auto-entrepreneur" at bounding box center [597, 490] width 178 height 19
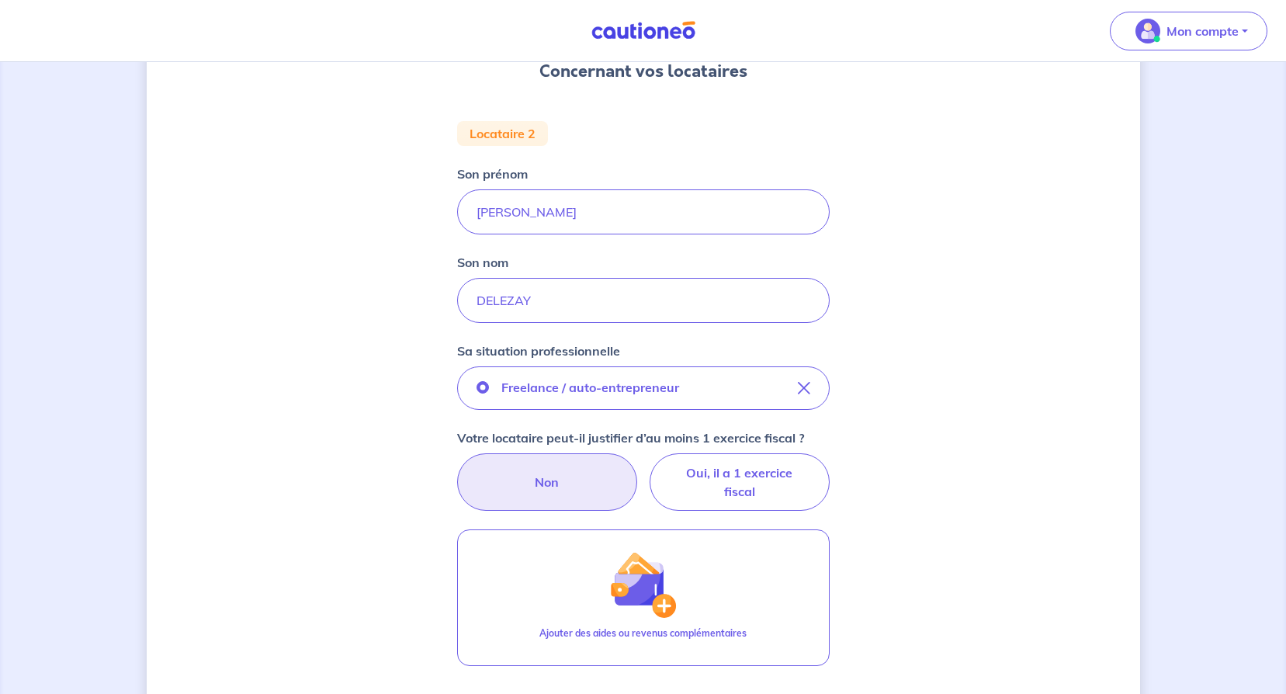
click at [553, 482] on label "Non" at bounding box center [547, 481] width 180 height 57
click at [638, 463] on input "Non" at bounding box center [643, 458] width 10 height 10
radio input "true"
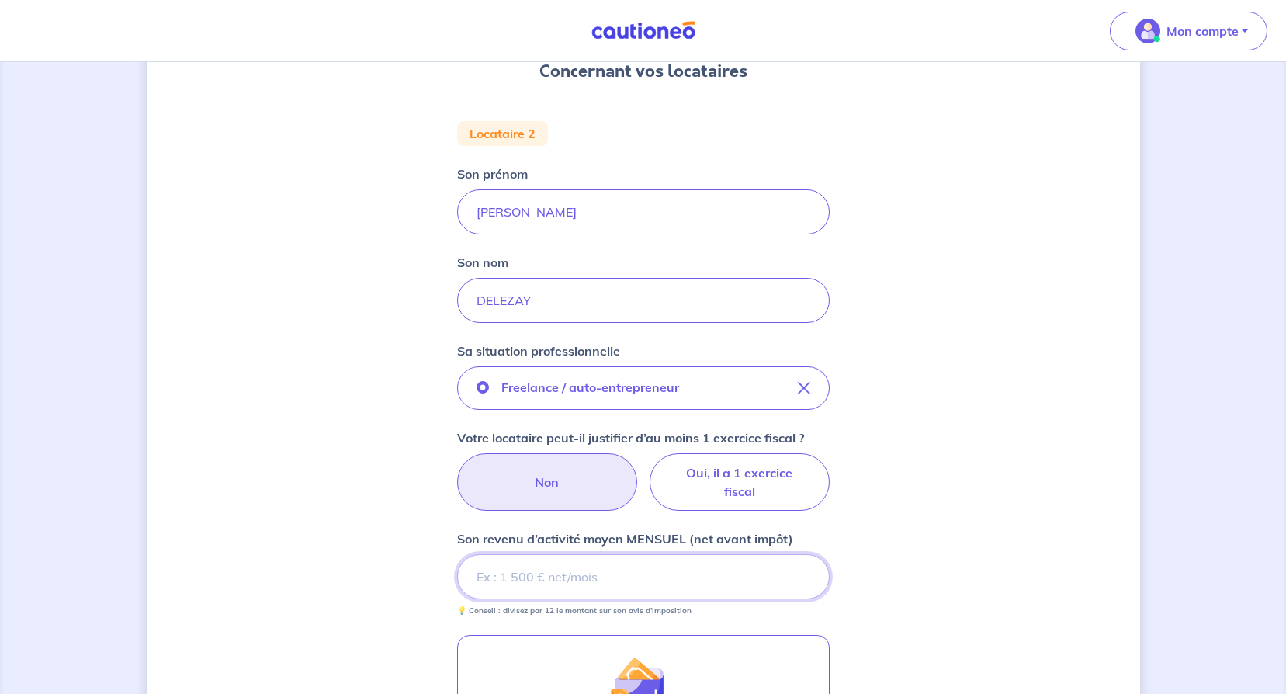
click at [581, 574] on input "Son revenu d’activité moyen MENSUEL (net avant impôt)" at bounding box center [643, 576] width 373 height 45
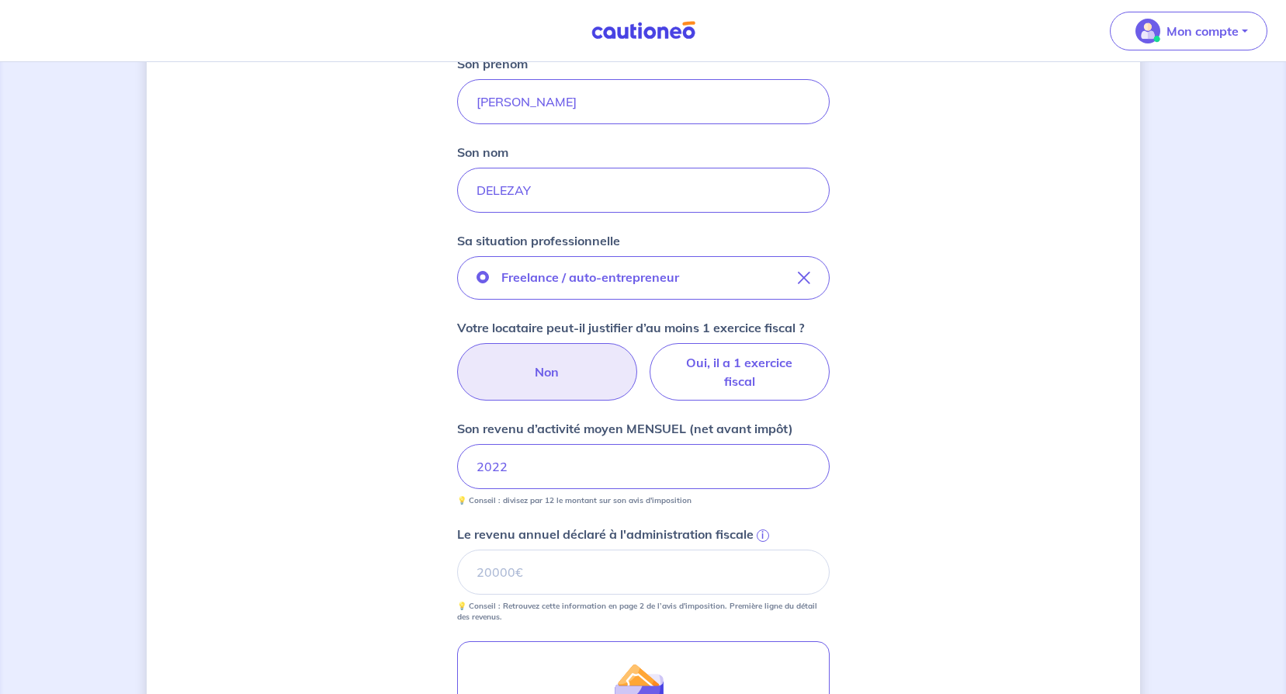
scroll to position [310, 0]
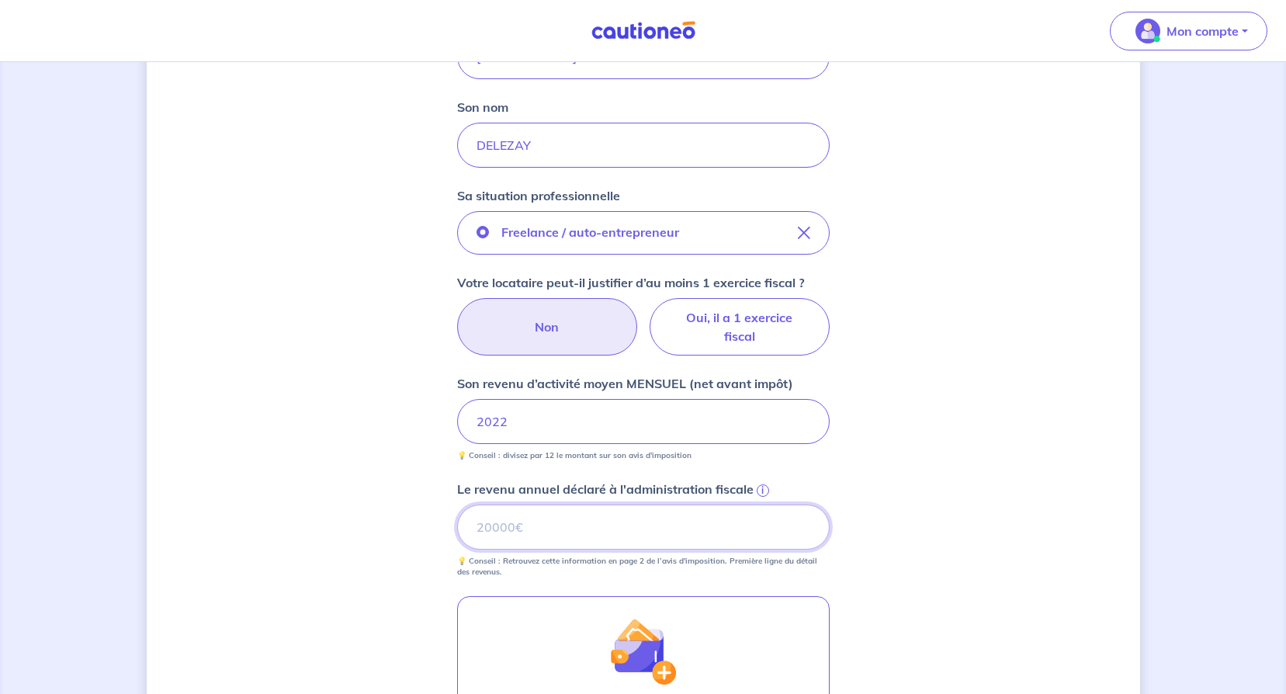
click at [586, 532] on input "Le revenu annuel déclaré à l'administration fiscale i" at bounding box center [643, 527] width 373 height 45
type input "24261"
click at [987, 572] on div "Concernant vos locataires Locataire 2 Son prénom Rodolphe Son nom DELEZAY Sa si…" at bounding box center [644, 367] width 994 height 1195
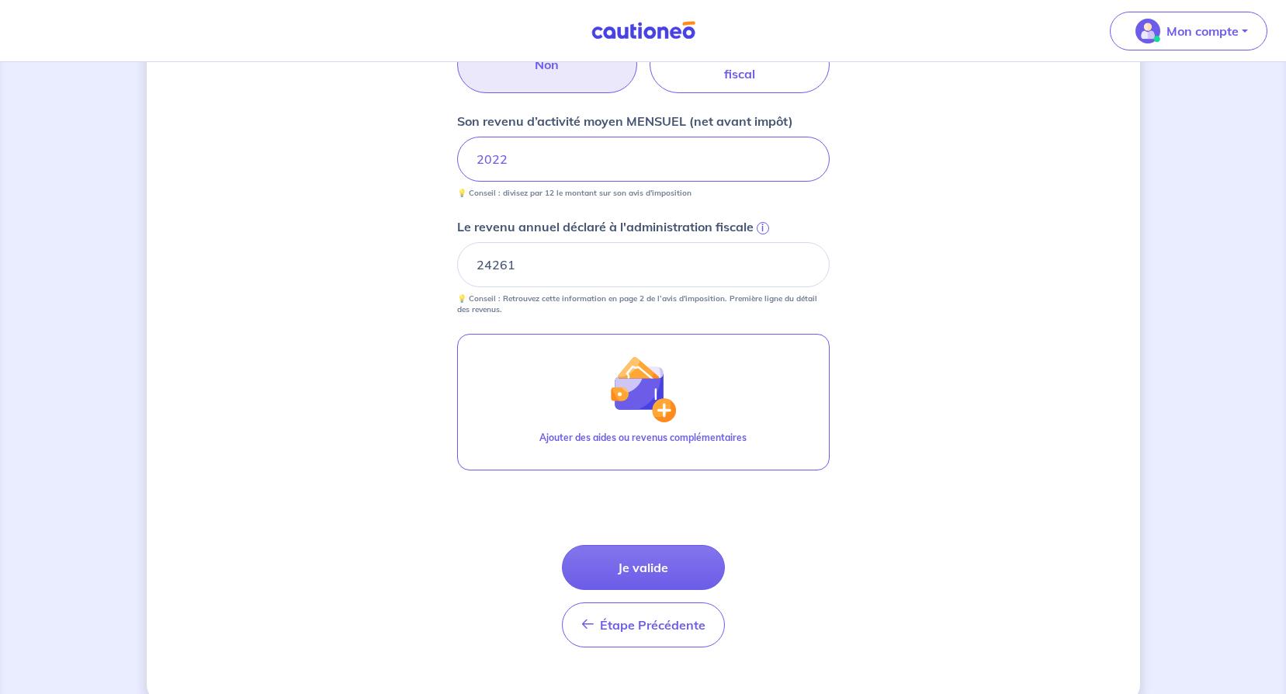
scroll to position [601, 0]
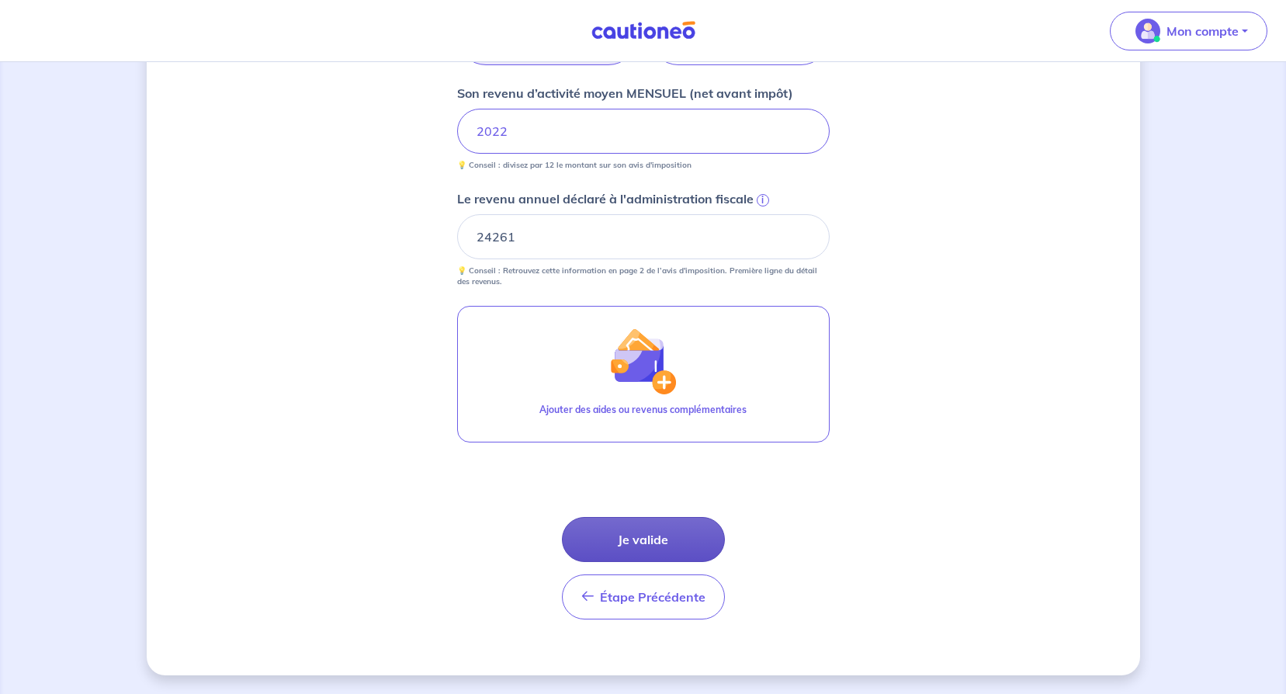
click at [627, 533] on button "Je valide" at bounding box center [643, 539] width 163 height 45
